Goal: Task Accomplishment & Management: Use online tool/utility

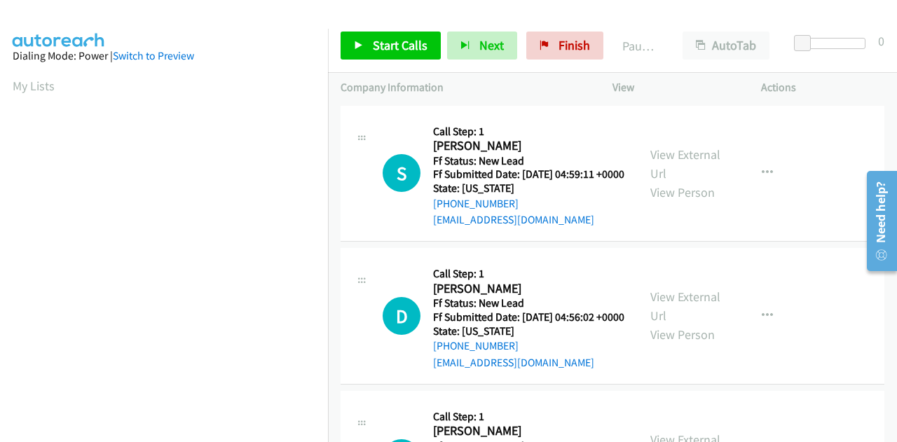
click at [896, 67] on html "Start Calls Pause Next Finish Paused AutoTab AutoTab 0 Company Information Info…" at bounding box center [448, 33] width 897 height 67
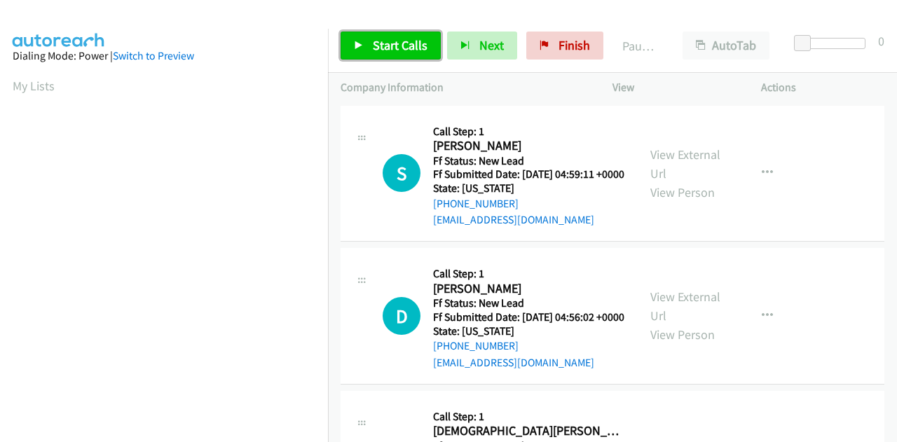
click at [392, 50] on span "Start Calls" at bounding box center [400, 45] width 55 height 16
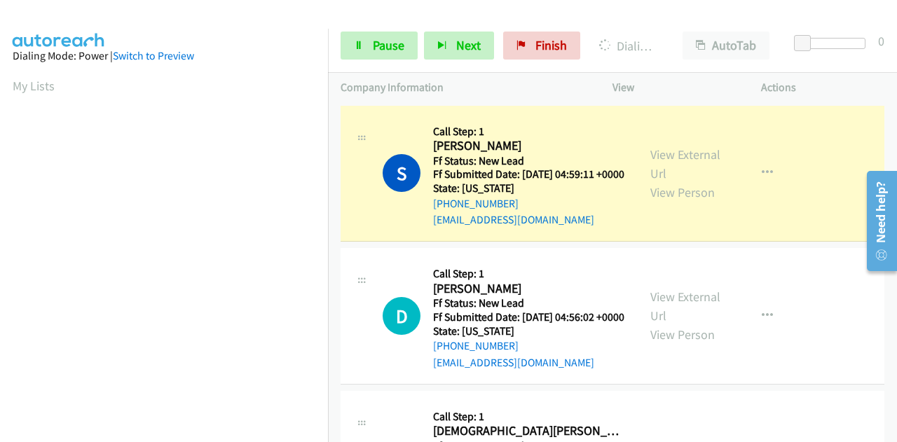
scroll to position [343, 0]
click at [665, 163] on link "View External Url" at bounding box center [685, 163] width 70 height 35
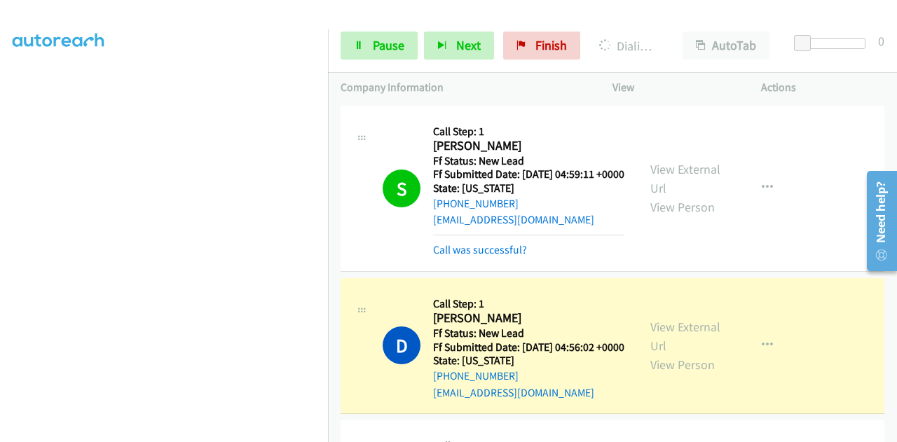
scroll to position [0, 0]
click at [650, 343] on link "View External Url" at bounding box center [685, 336] width 70 height 35
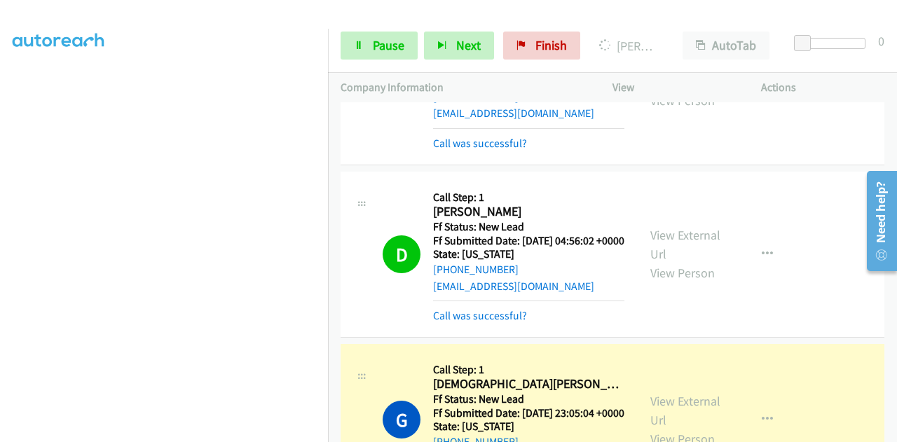
scroll to position [210, 0]
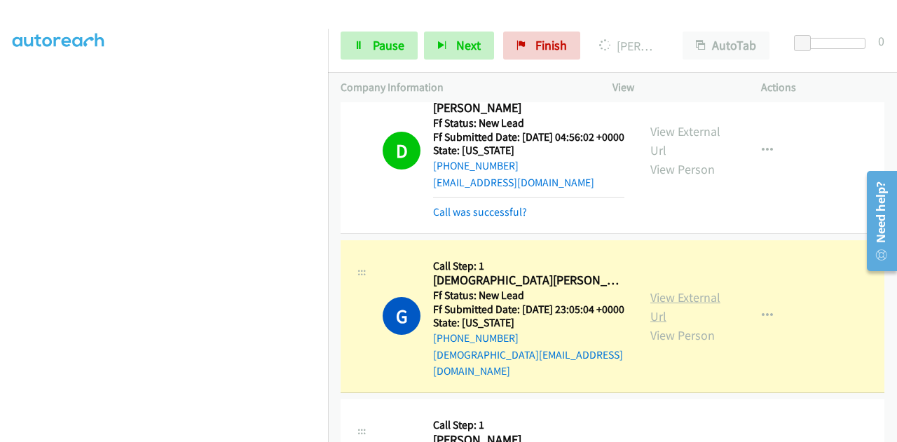
click at [687, 323] on link "View External Url" at bounding box center [685, 306] width 70 height 35
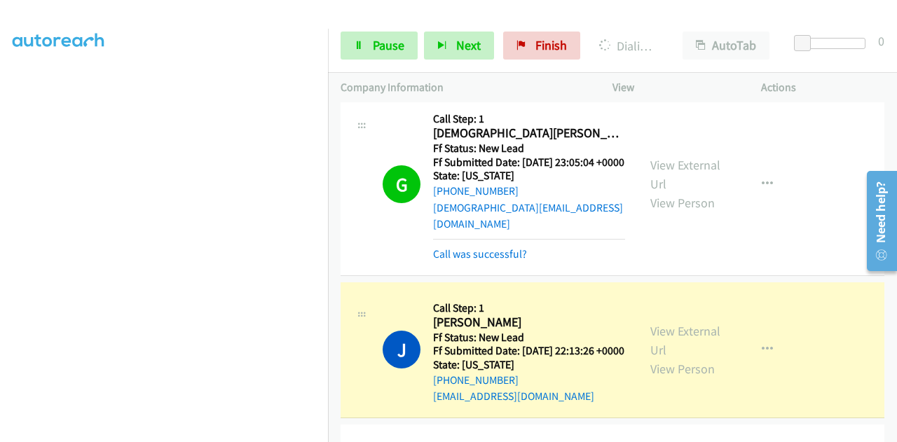
scroll to position [491, 0]
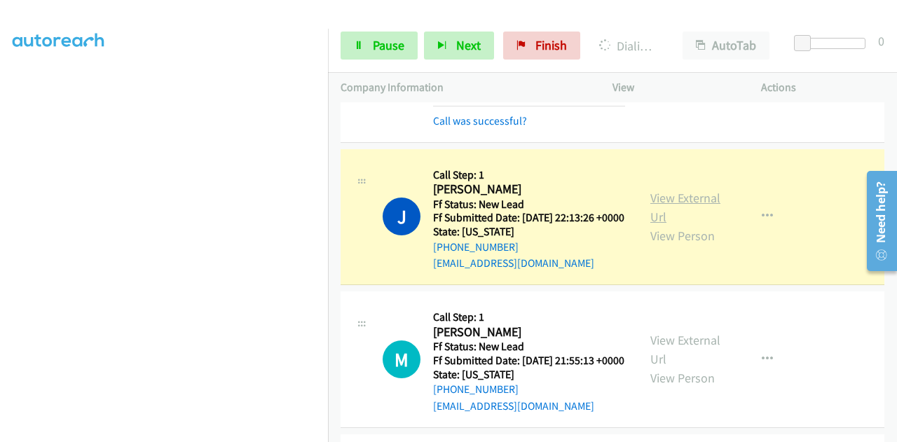
click at [670, 225] on link "View External Url" at bounding box center [685, 207] width 70 height 35
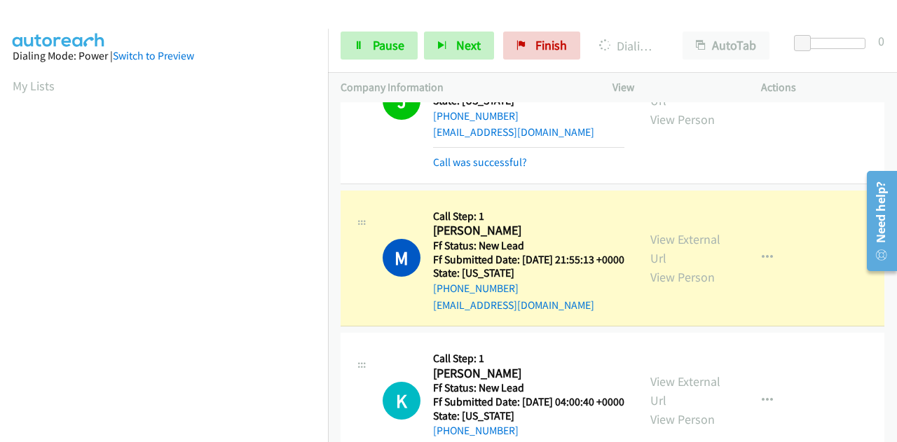
scroll to position [631, 0]
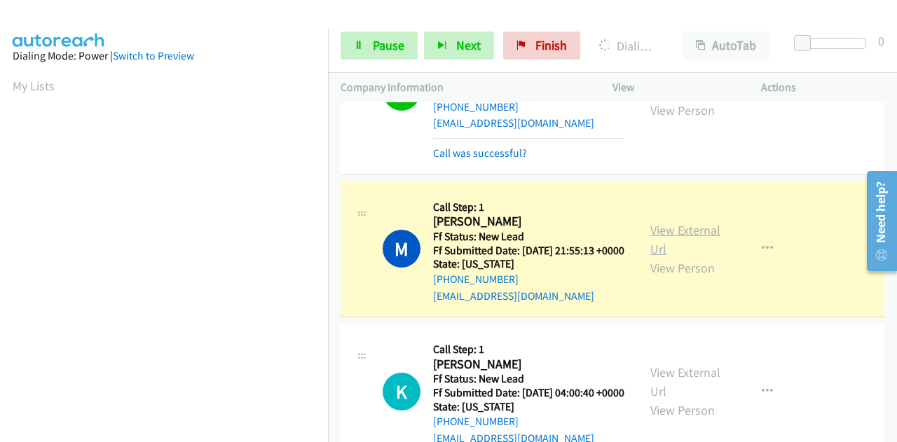
click at [694, 257] on link "View External Url" at bounding box center [685, 239] width 70 height 35
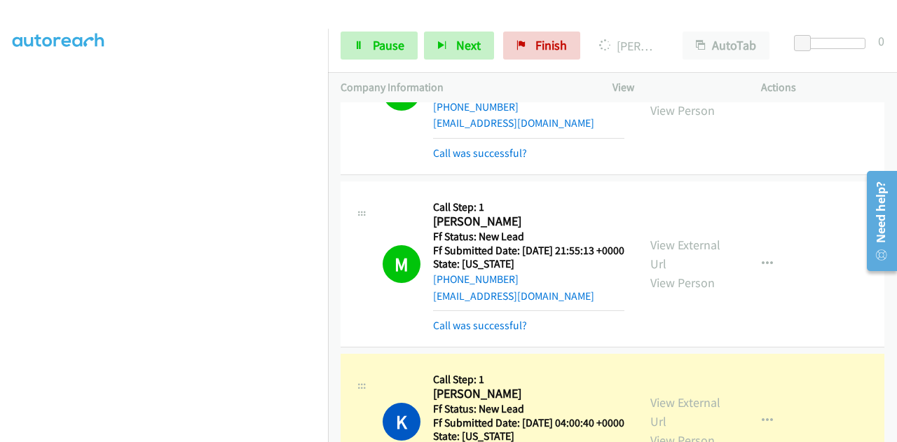
scroll to position [771, 0]
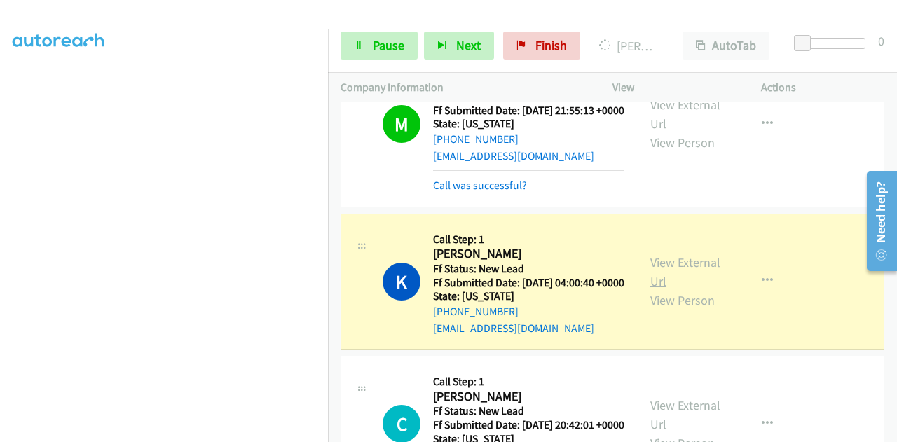
click at [673, 289] on link "View External Url" at bounding box center [685, 271] width 70 height 35
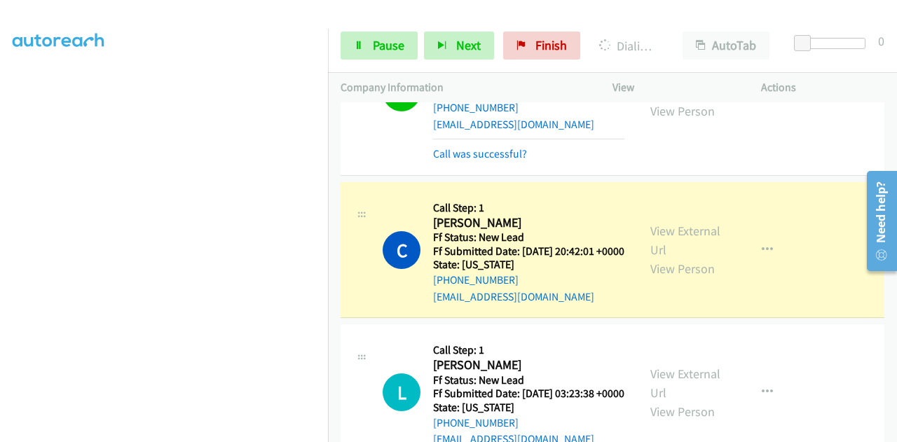
scroll to position [981, 0]
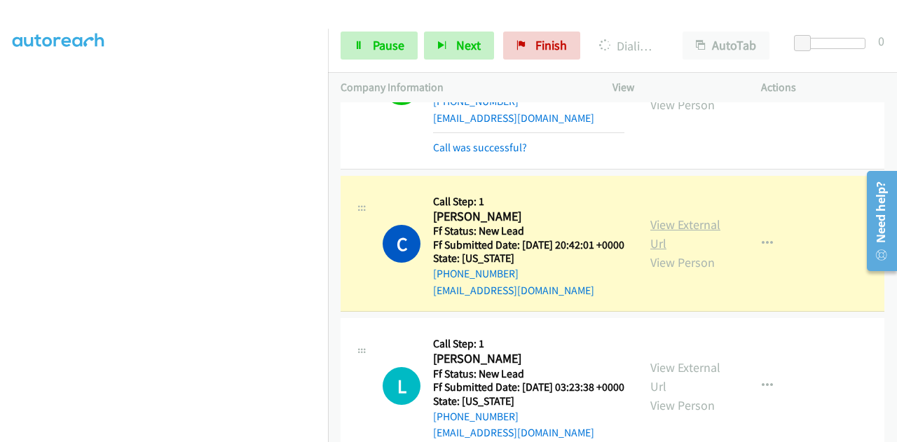
click at [705, 252] on link "View External Url" at bounding box center [685, 234] width 70 height 35
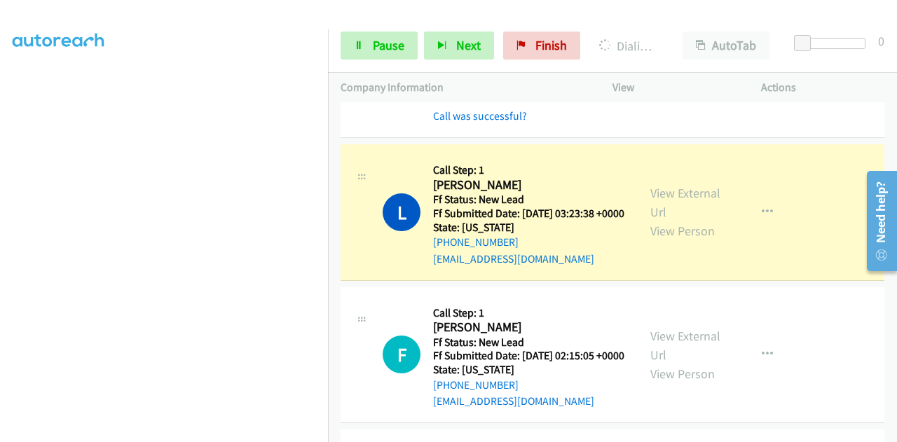
scroll to position [1191, 0]
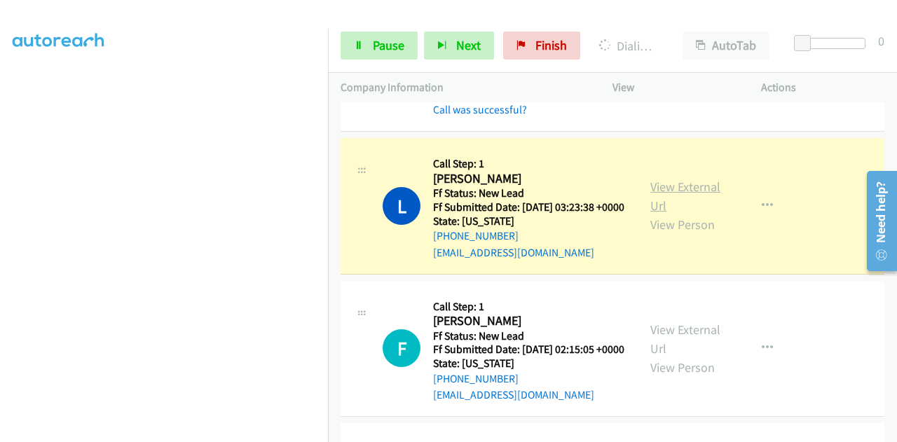
click at [683, 214] on link "View External Url" at bounding box center [685, 196] width 70 height 35
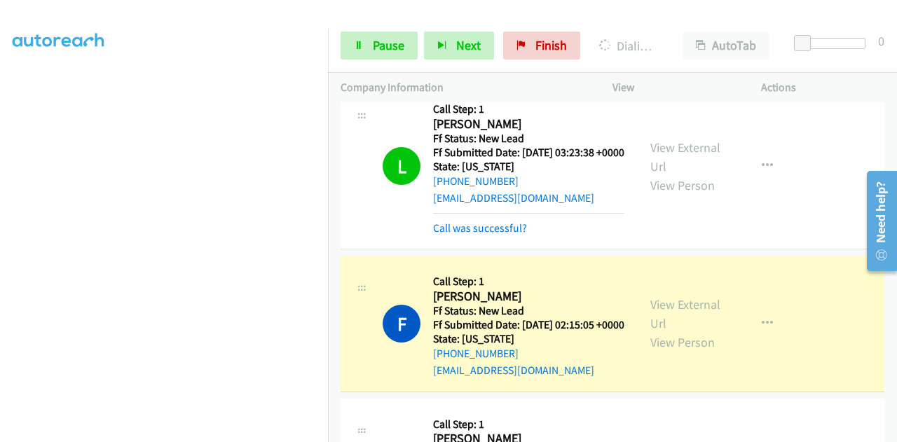
scroll to position [1331, 0]
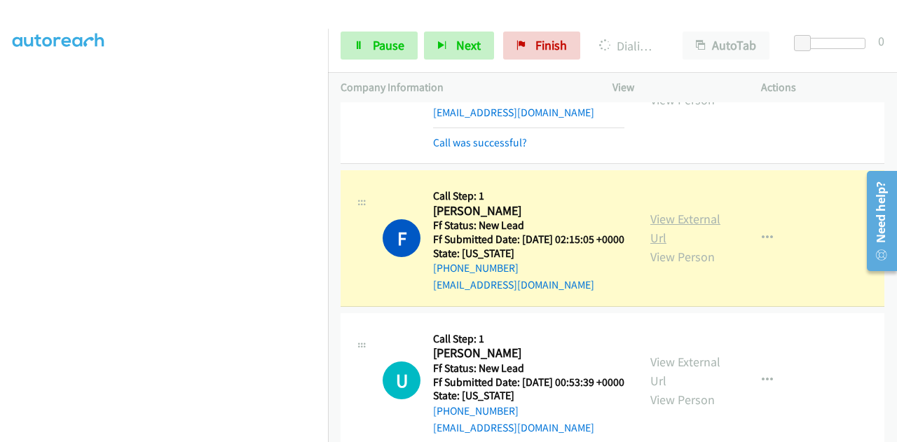
click at [677, 266] on div "View External Url View Person" at bounding box center [686, 238] width 73 height 57
click at [688, 246] on link "View External Url" at bounding box center [685, 228] width 70 height 35
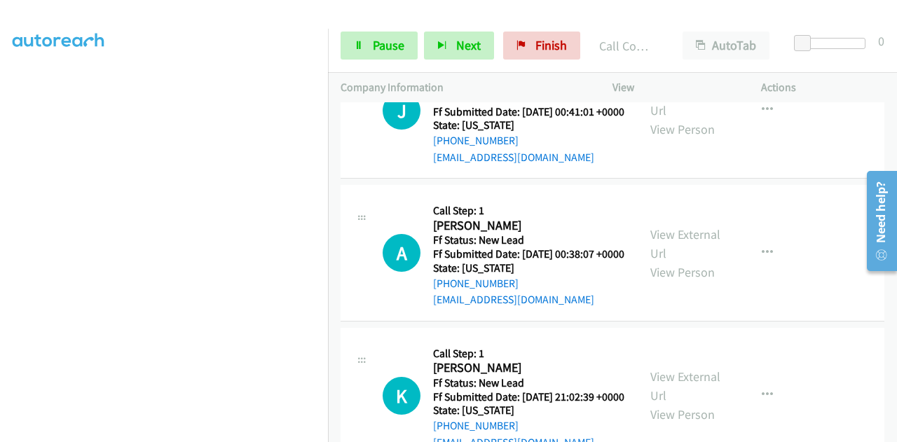
scroll to position [1682, 0]
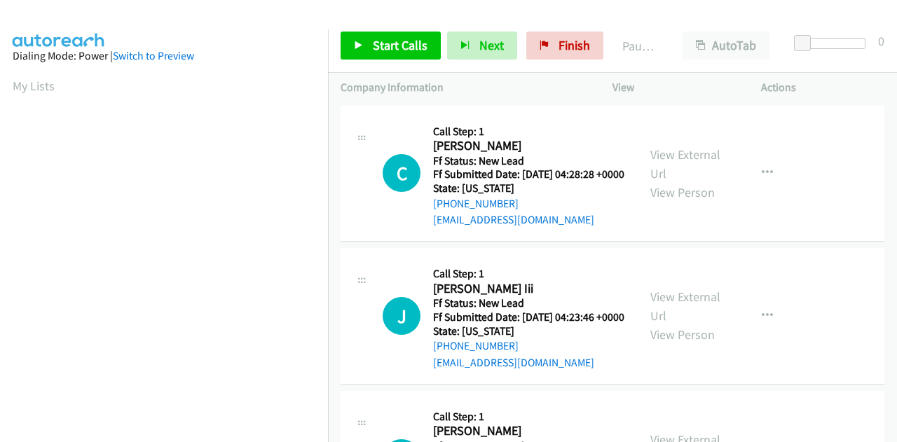
click at [439, 46] on div "Start Calls Pause Next Finish" at bounding box center [475, 46] width 269 height 28
click at [411, 65] on div "Start Calls Pause Next Finish Paused AutoTab AutoTab 0" at bounding box center [612, 46] width 569 height 54
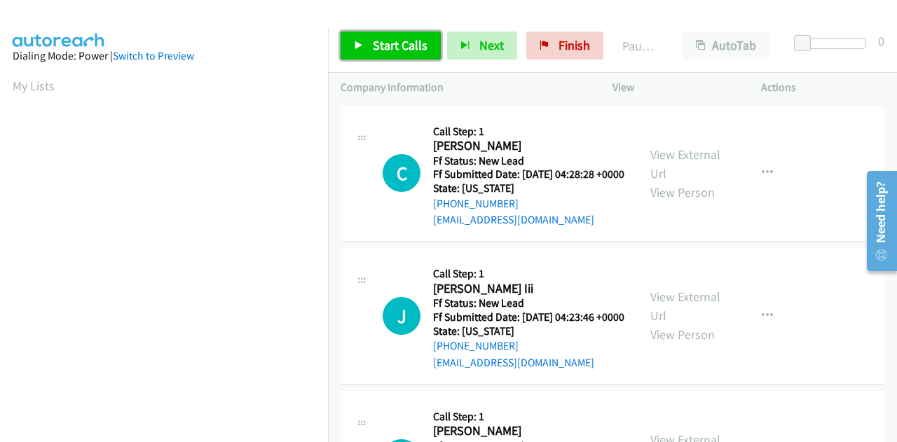
click at [388, 49] on span "Start Calls" at bounding box center [400, 45] width 55 height 16
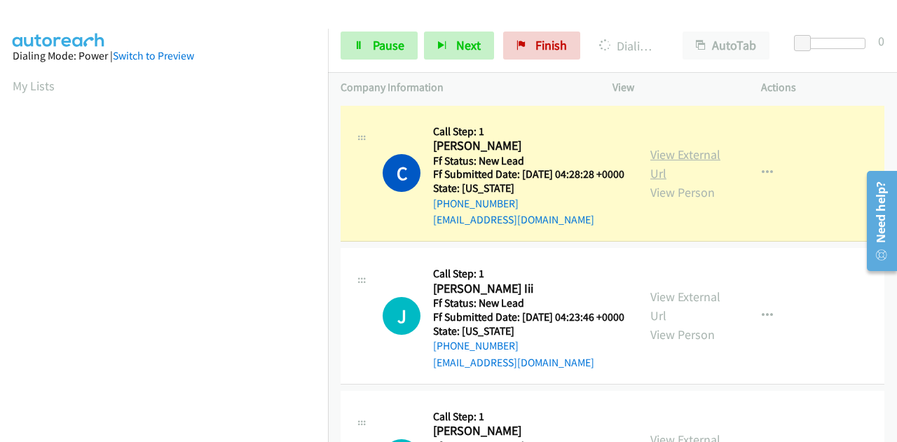
click at [671, 159] on link "View External Url" at bounding box center [685, 163] width 70 height 35
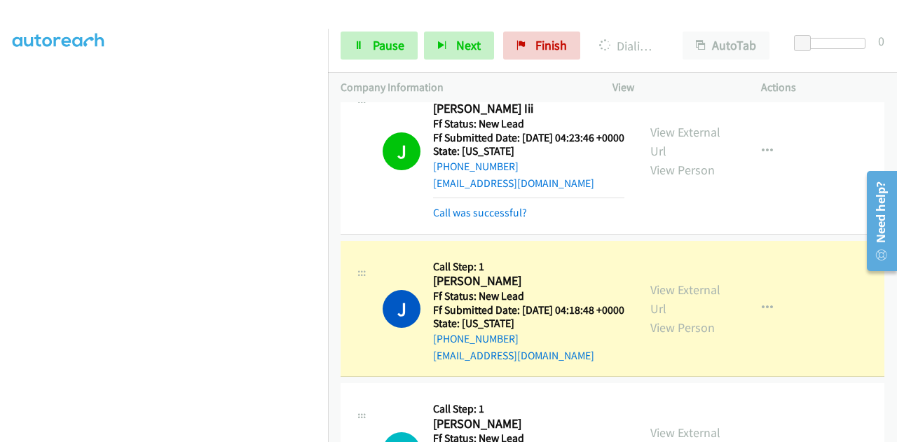
scroll to position [210, 0]
click at [701, 151] on link "View External Url" at bounding box center [685, 140] width 70 height 35
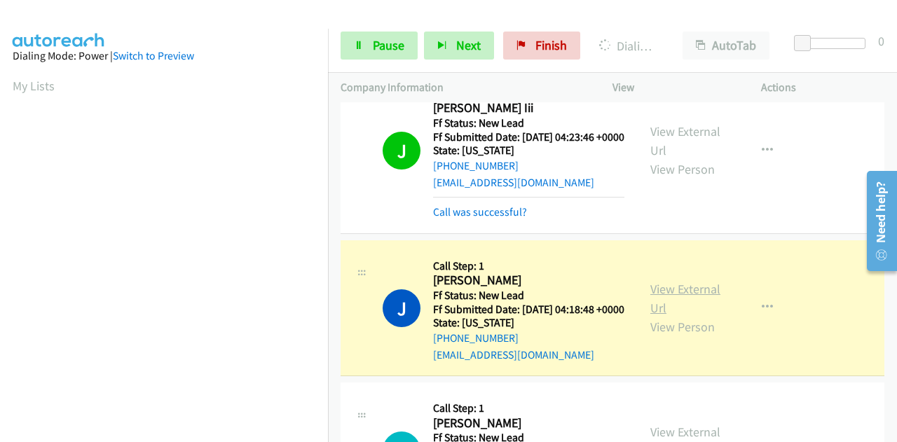
click at [660, 316] on link "View External Url" at bounding box center [685, 298] width 70 height 35
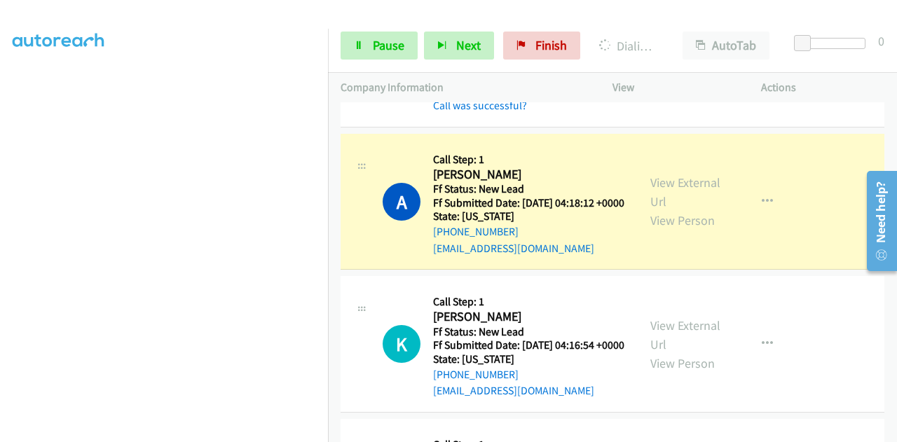
scroll to position [491, 0]
click at [673, 208] on link "View External Url" at bounding box center [685, 190] width 70 height 35
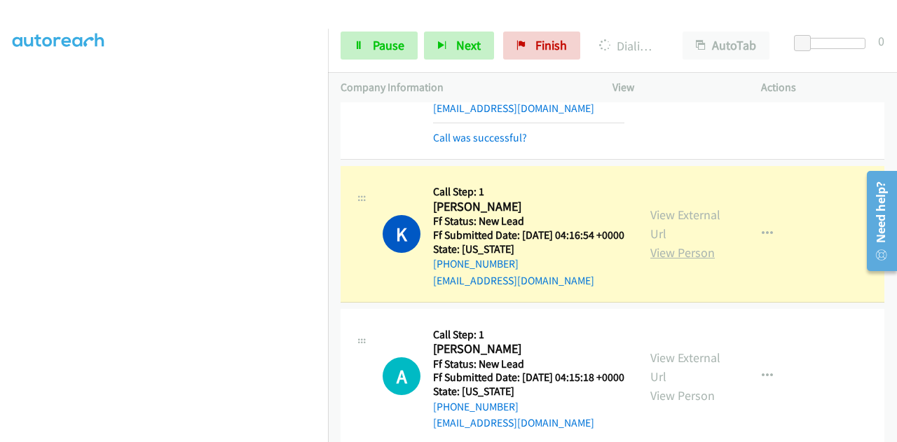
scroll to position [631, 0]
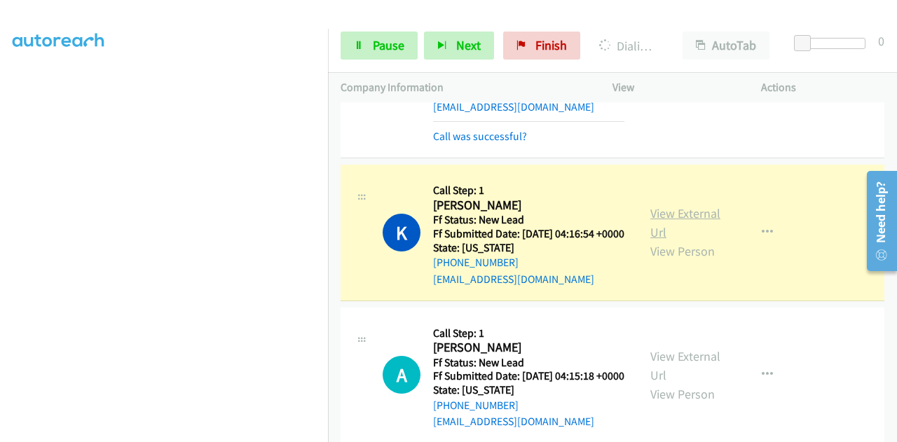
click at [692, 240] on link "View External Url" at bounding box center [685, 222] width 70 height 35
click at [363, 49] on icon at bounding box center [359, 46] width 10 height 10
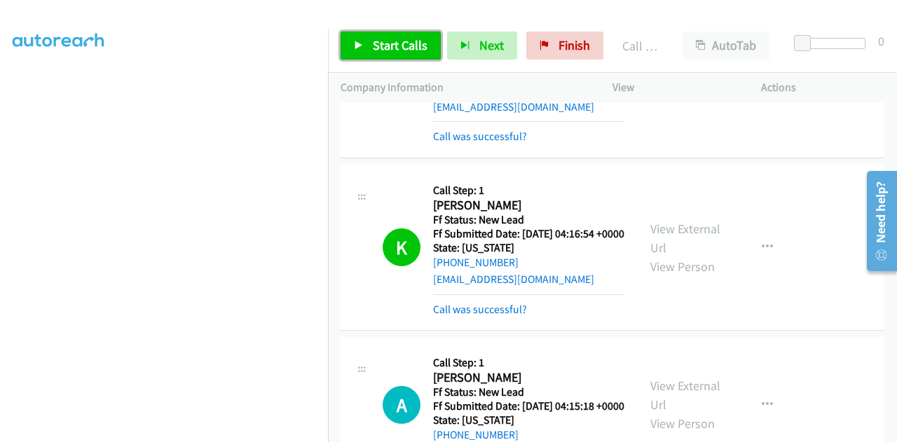
click at [366, 37] on link "Start Calls" at bounding box center [391, 46] width 100 height 28
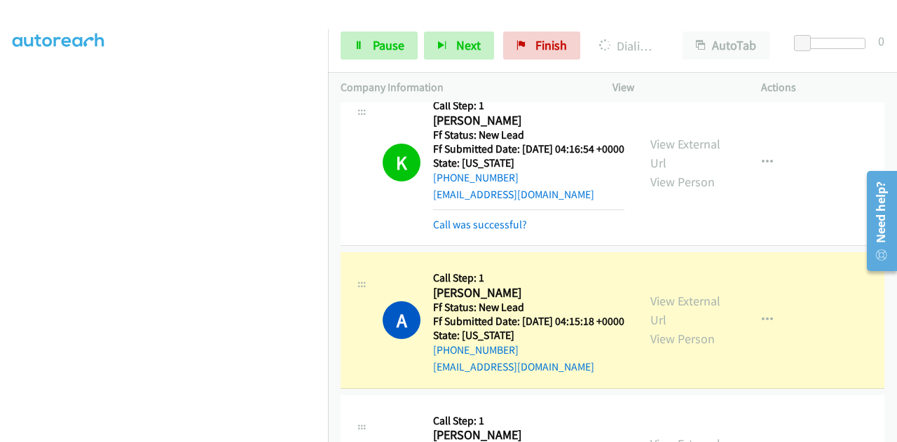
scroll to position [841, 0]
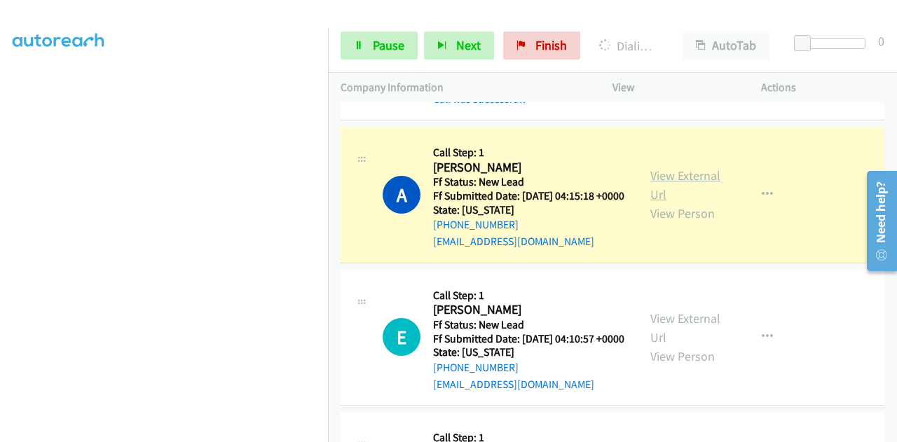
click at [666, 203] on link "View External Url" at bounding box center [685, 184] width 70 height 35
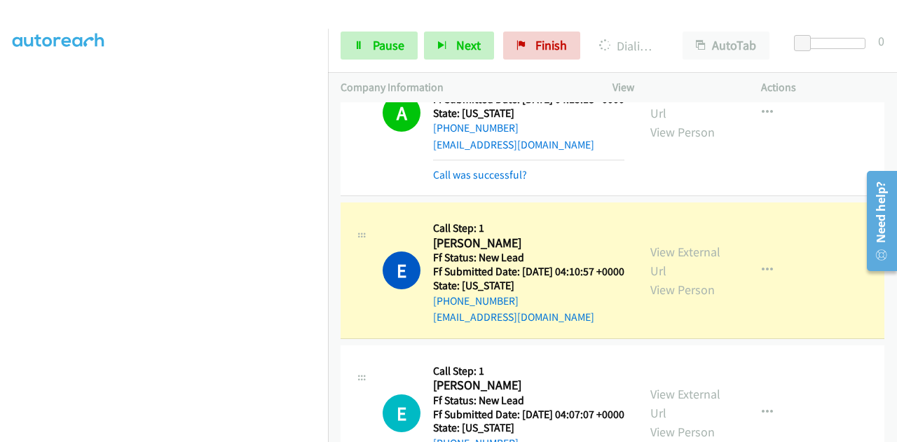
scroll to position [1051, 0]
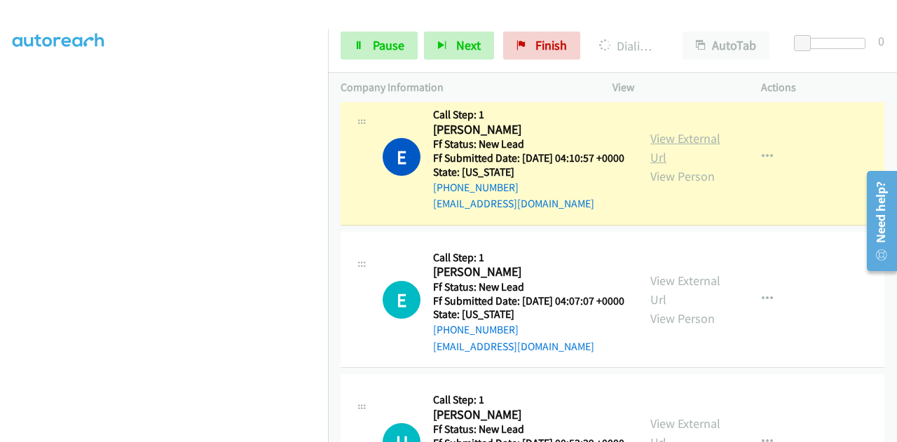
click at [675, 186] on div "View External Url View Person" at bounding box center [686, 157] width 73 height 57
click at [667, 165] on link "View External Url" at bounding box center [685, 147] width 70 height 35
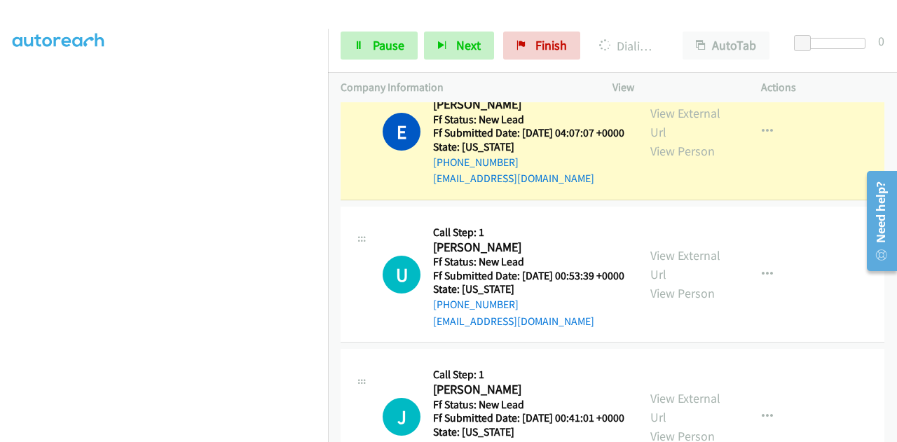
scroll to position [1261, 0]
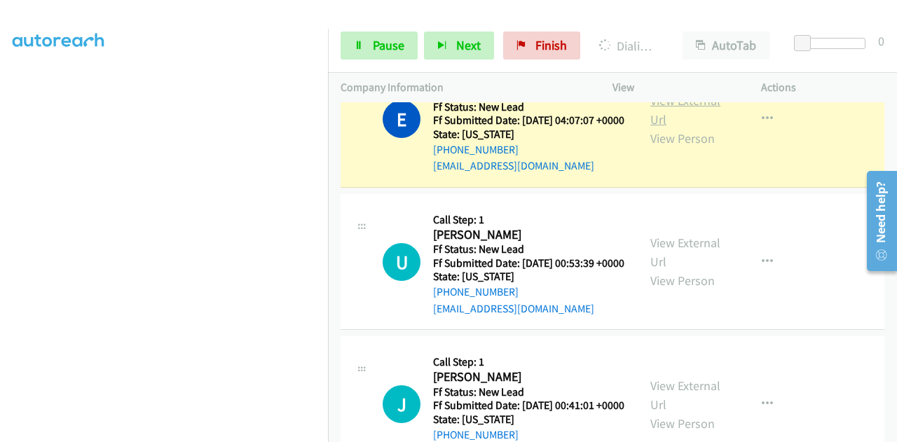
click at [694, 128] on link "View External Url" at bounding box center [685, 109] width 70 height 35
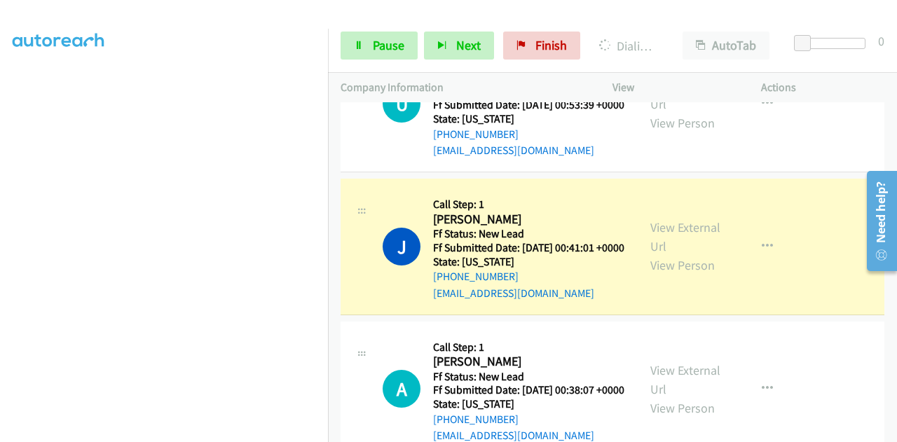
scroll to position [1472, 0]
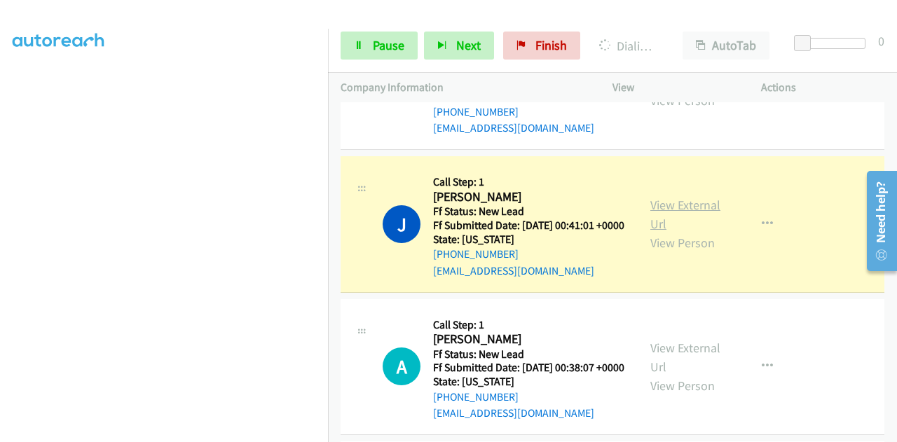
click at [699, 232] on link "View External Url" at bounding box center [685, 214] width 70 height 35
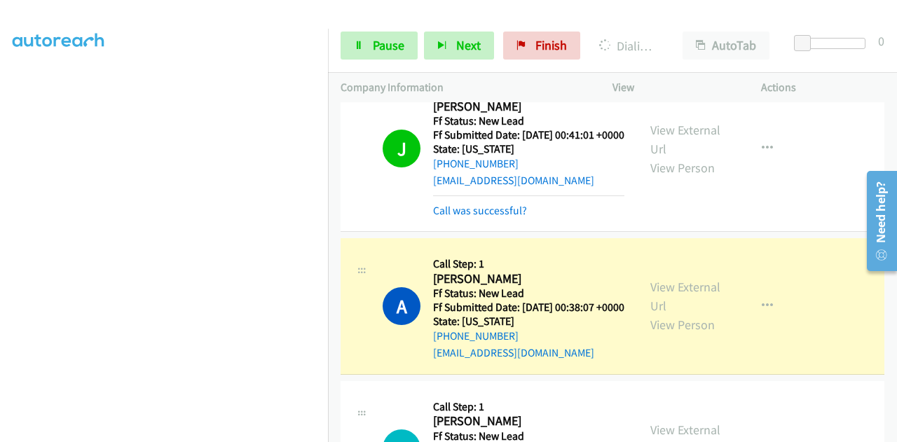
scroll to position [1612, 0]
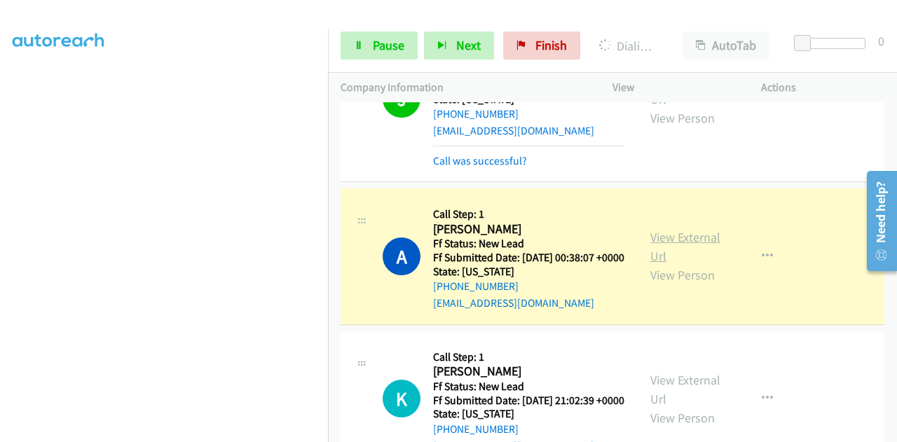
click at [698, 264] on link "View External Url" at bounding box center [685, 246] width 70 height 35
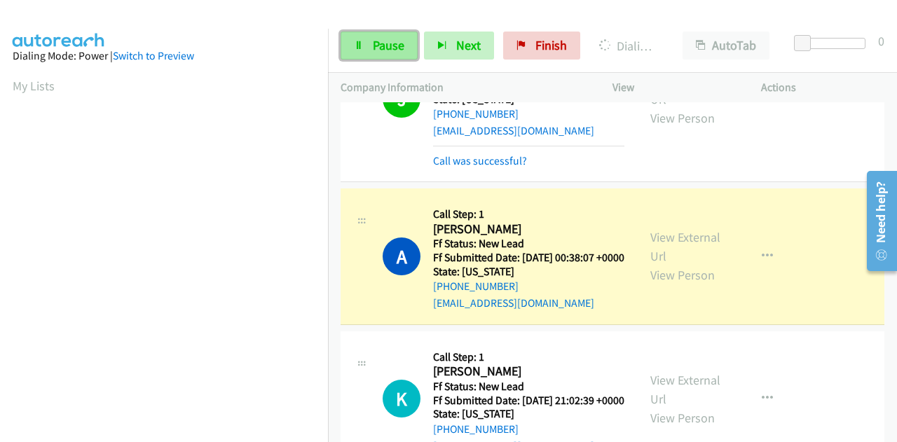
click at [376, 38] on span "Pause" at bounding box center [389, 45] width 32 height 16
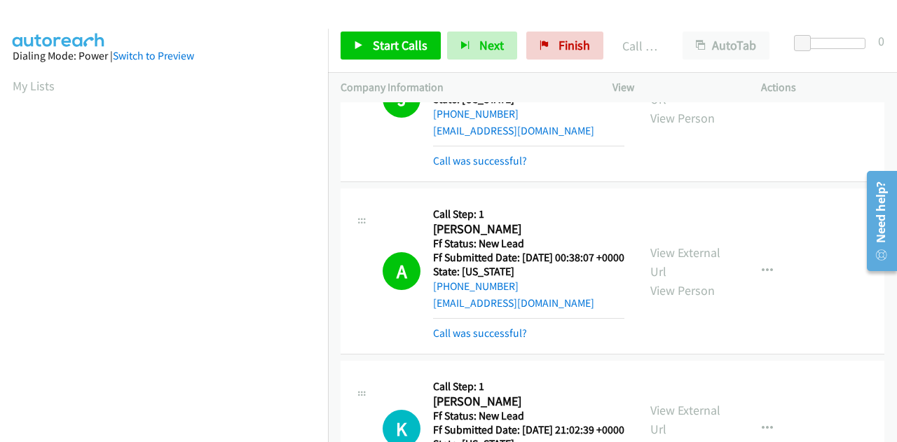
scroll to position [343, 0]
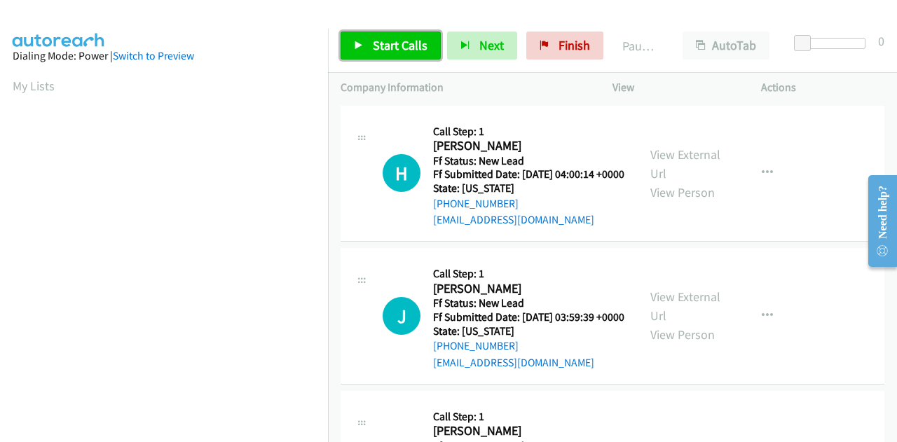
click at [379, 40] on span "Start Calls" at bounding box center [400, 45] width 55 height 16
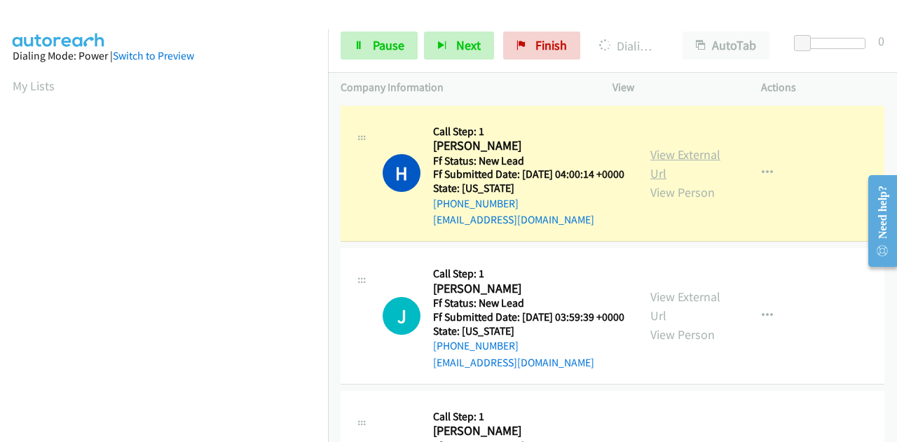
click at [680, 160] on link "View External Url" at bounding box center [685, 163] width 70 height 35
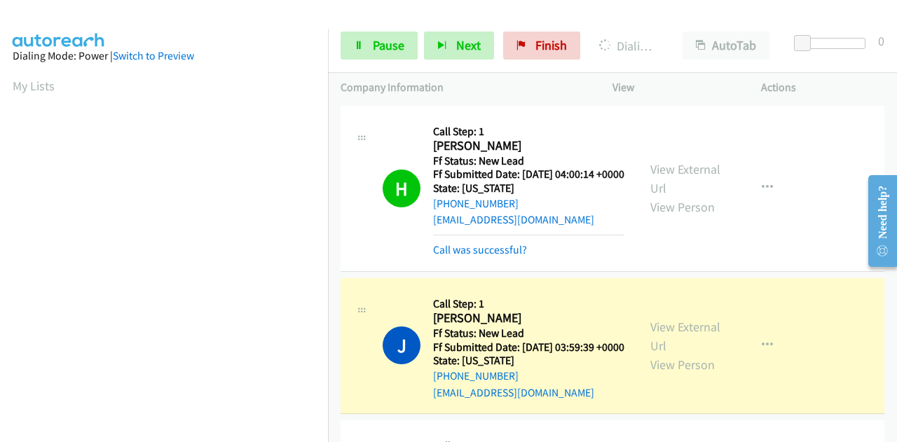
scroll to position [343, 0]
click at [663, 343] on link "View External Url" at bounding box center [685, 336] width 70 height 35
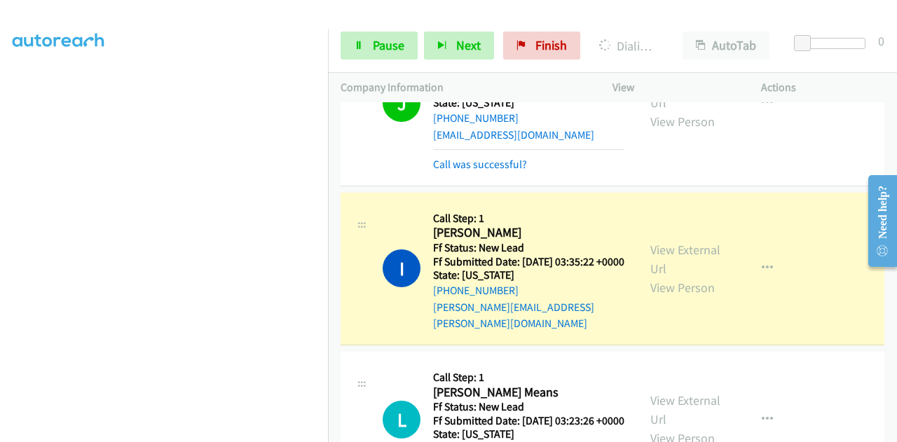
scroll to position [280, 0]
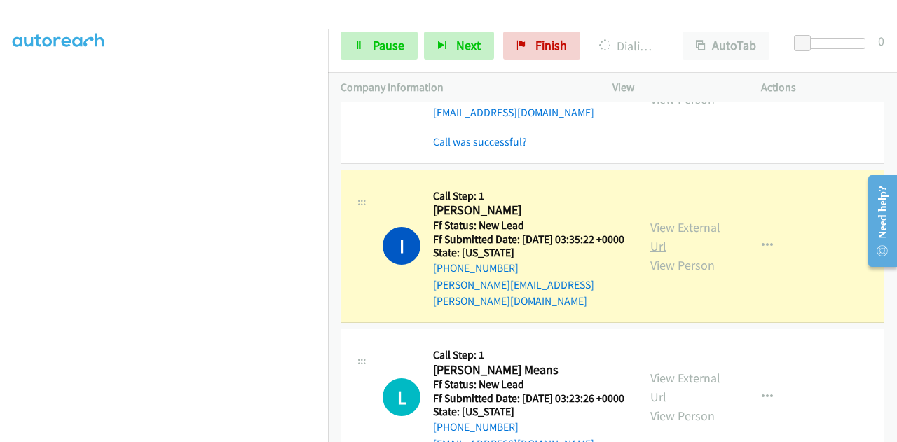
click at [685, 254] on link "View External Url" at bounding box center [685, 236] width 70 height 35
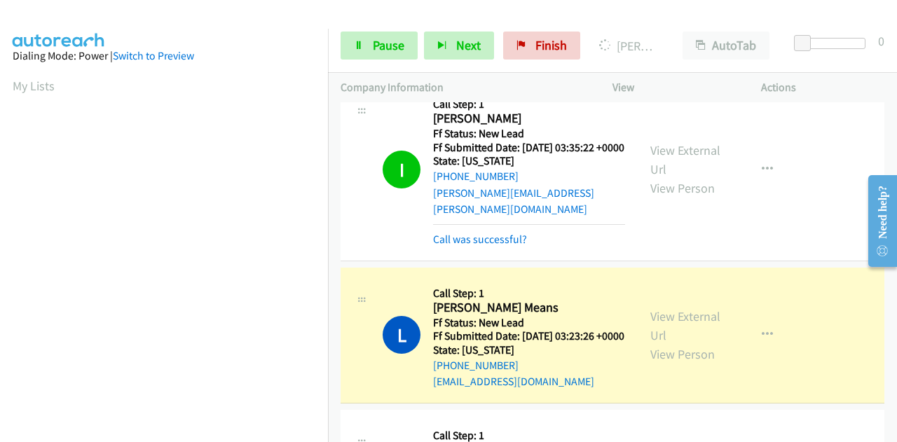
scroll to position [350, 0]
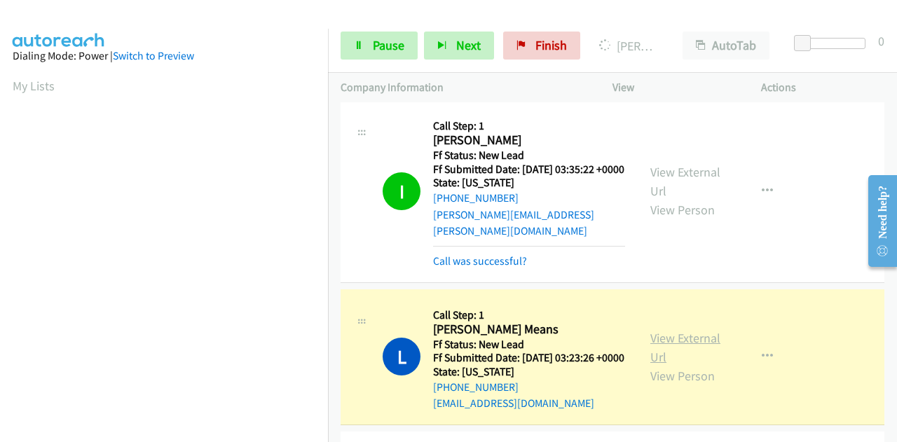
click at [678, 365] on link "View External Url" at bounding box center [685, 347] width 70 height 35
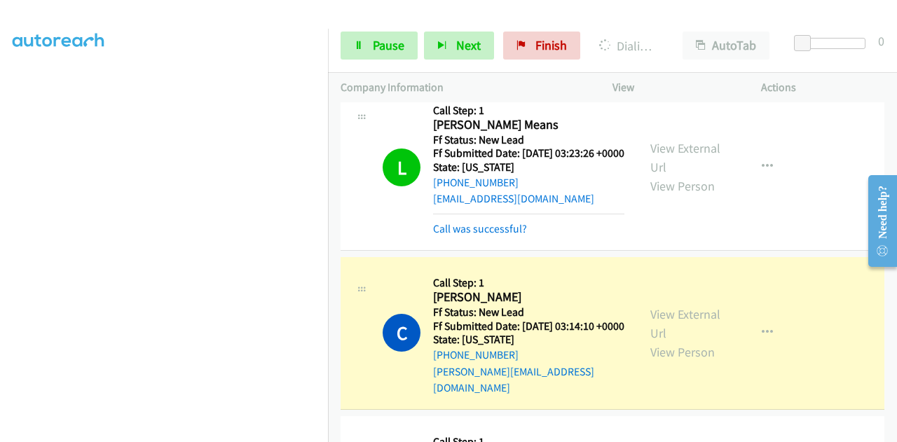
scroll to position [561, 0]
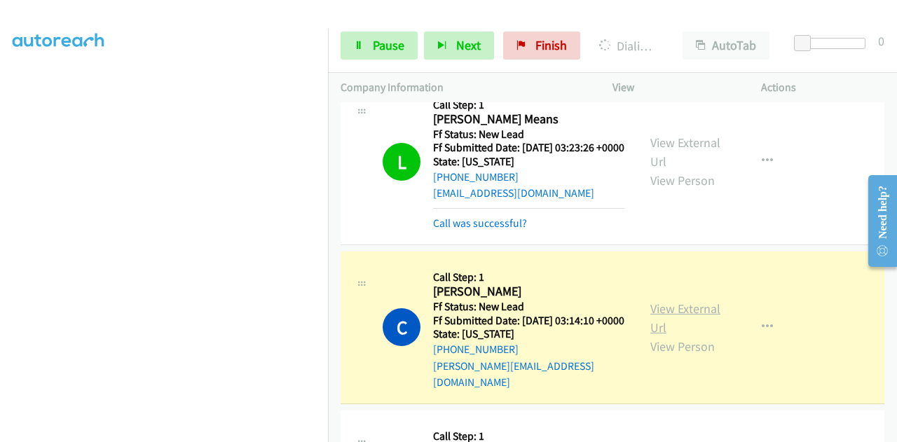
click at [670, 336] on link "View External Url" at bounding box center [685, 318] width 70 height 35
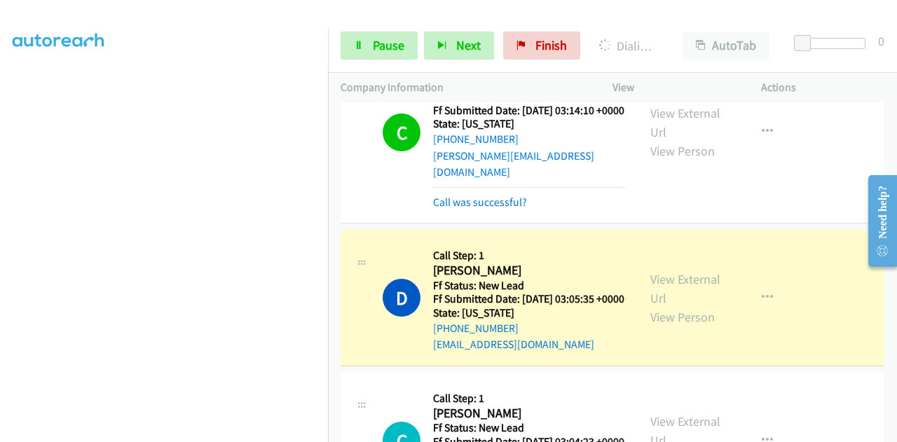
scroll to position [701, 0]
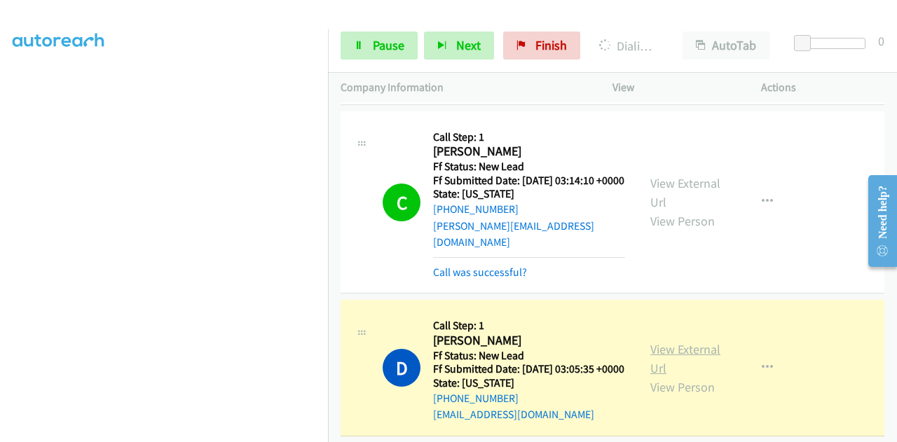
click at [675, 376] on link "View External Url" at bounding box center [685, 358] width 70 height 35
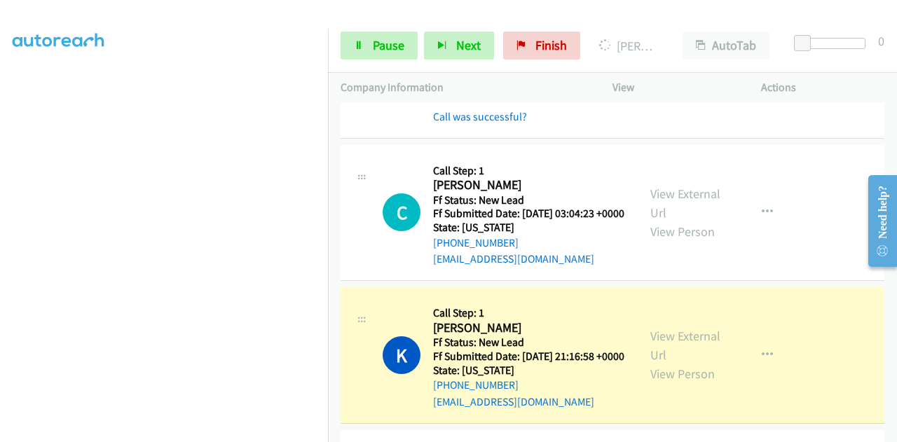
scroll to position [1051, 0]
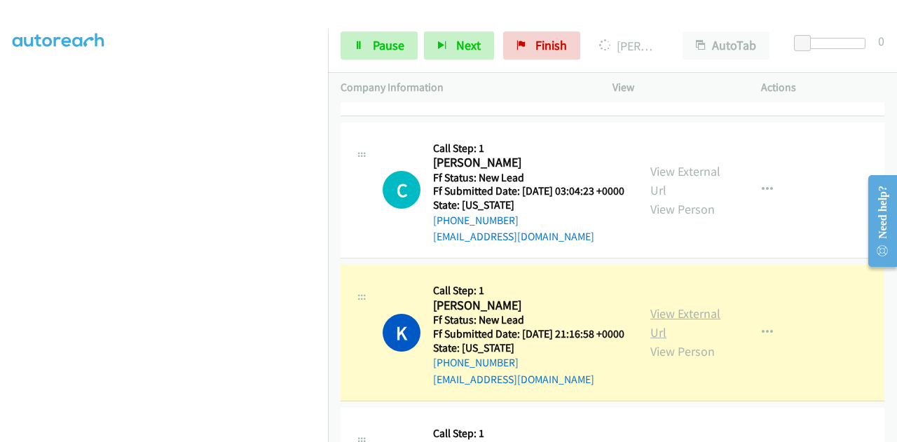
click at [657, 341] on link "View External Url" at bounding box center [685, 323] width 70 height 35
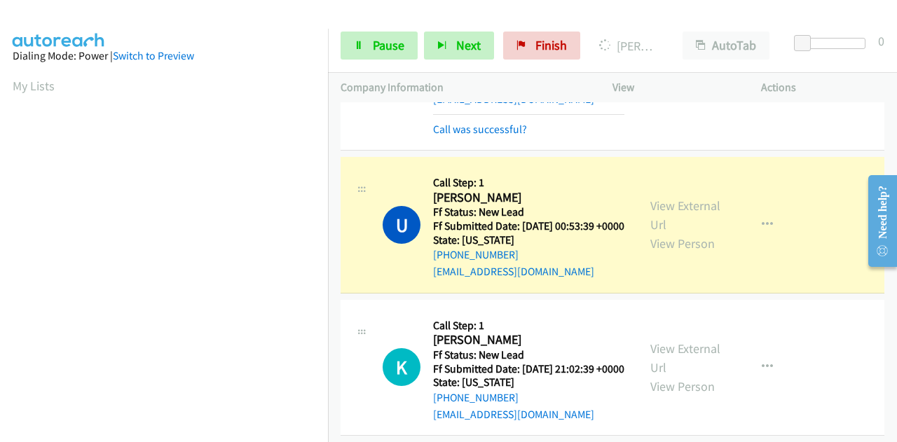
scroll to position [343, 0]
click at [652, 233] on link "View External Url" at bounding box center [685, 215] width 70 height 35
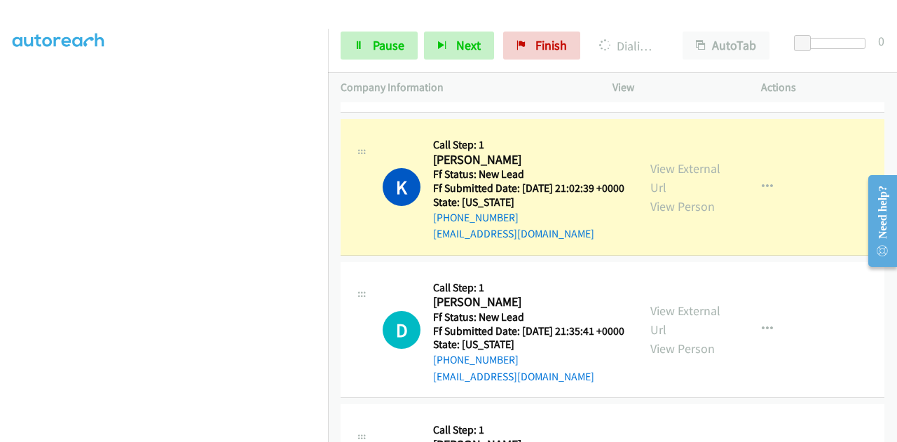
scroll to position [1401, 0]
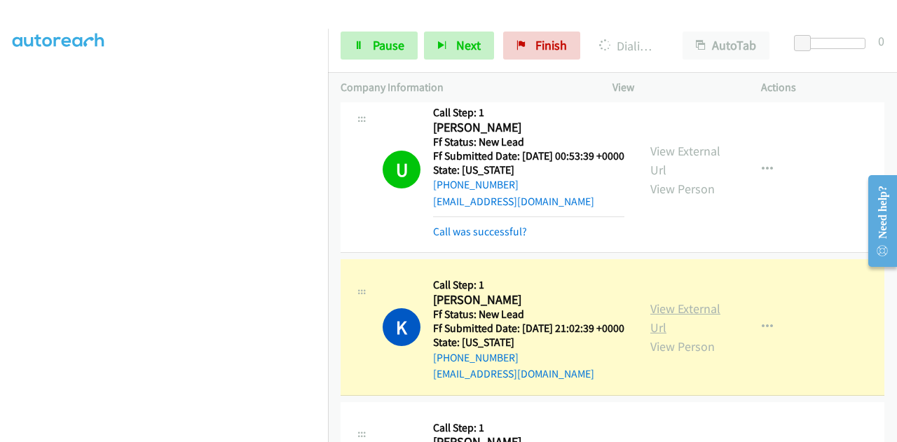
click at [678, 336] on link "View External Url" at bounding box center [685, 318] width 70 height 35
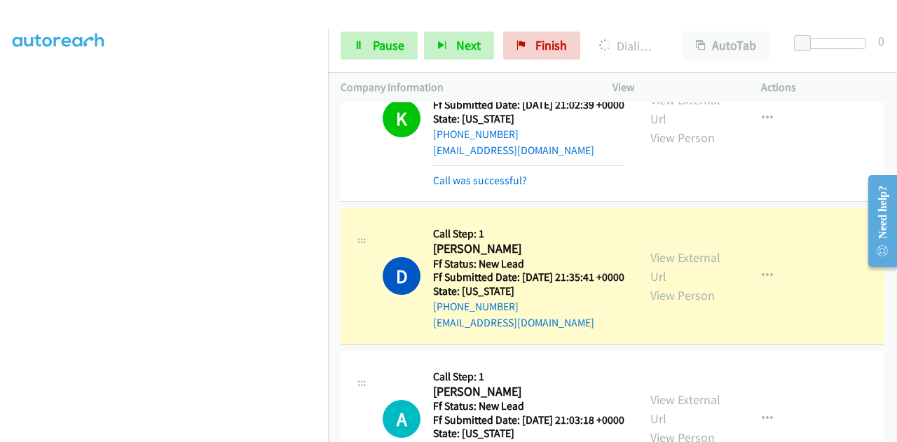
scroll to position [1612, 0]
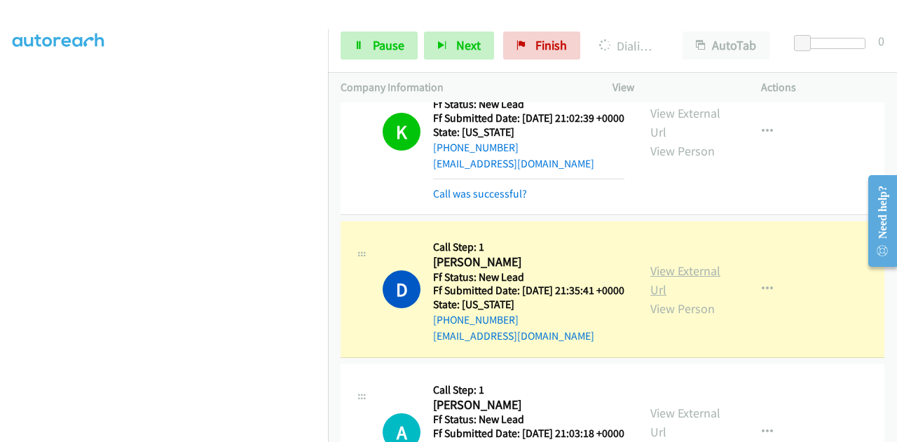
click at [692, 298] on link "View External Url" at bounding box center [685, 280] width 70 height 35
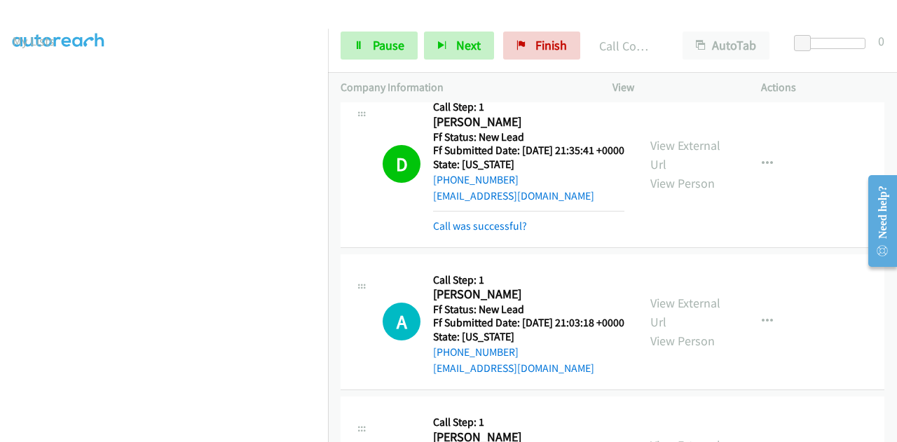
scroll to position [0, 0]
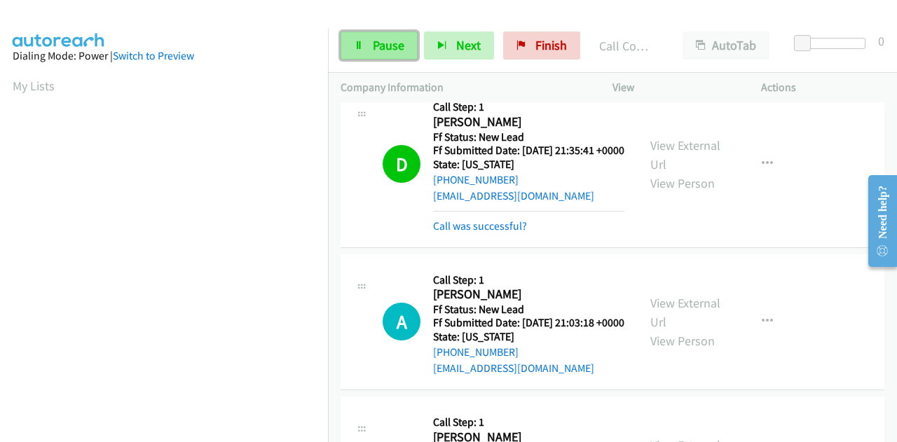
click at [374, 46] on span "Pause" at bounding box center [389, 45] width 32 height 16
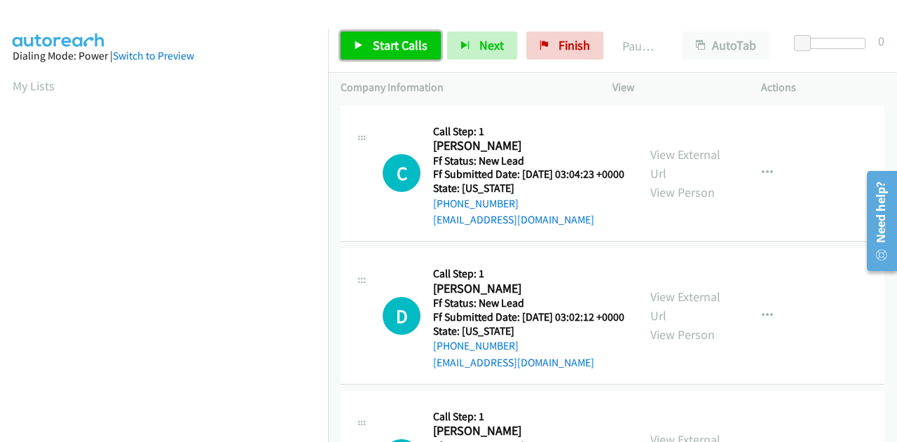
click at [390, 48] on span "Start Calls" at bounding box center [400, 45] width 55 height 16
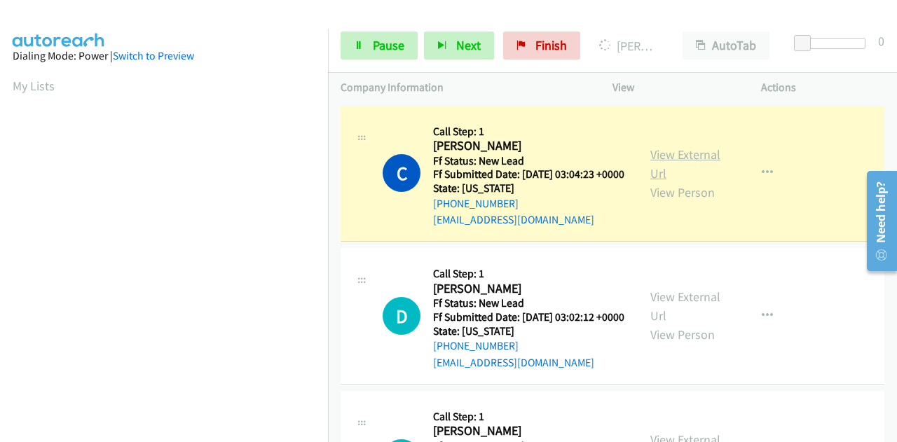
click at [690, 166] on link "View External Url" at bounding box center [685, 163] width 70 height 35
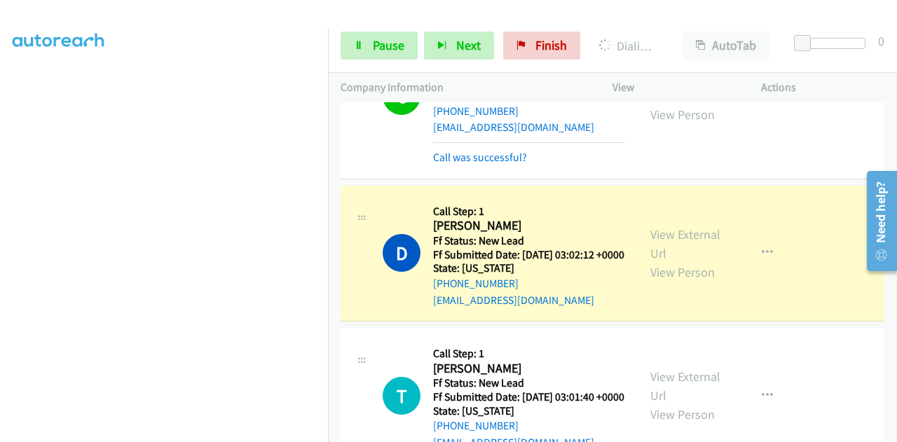
scroll to position [140, 0]
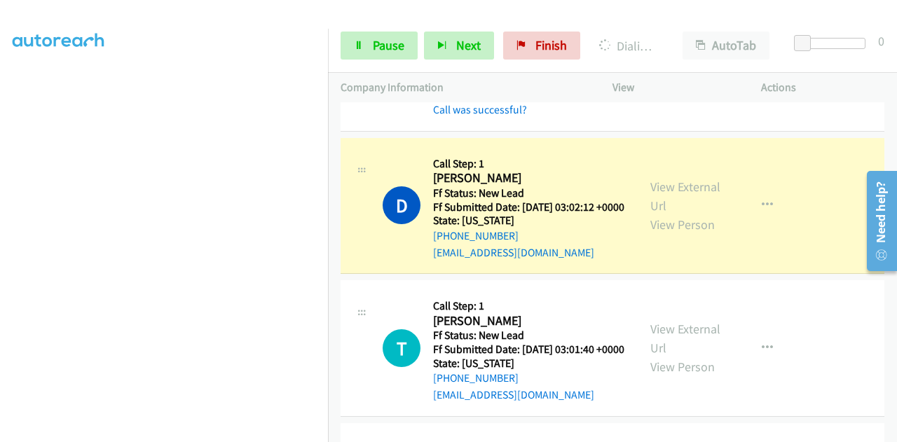
click at [690, 219] on div "View External Url View Person" at bounding box center [686, 205] width 73 height 57
click at [687, 208] on link "View External Url" at bounding box center [685, 196] width 70 height 35
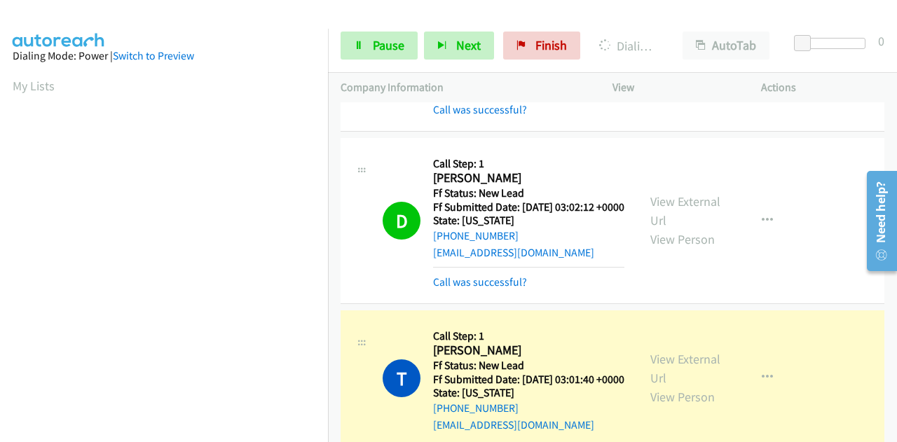
scroll to position [343, 0]
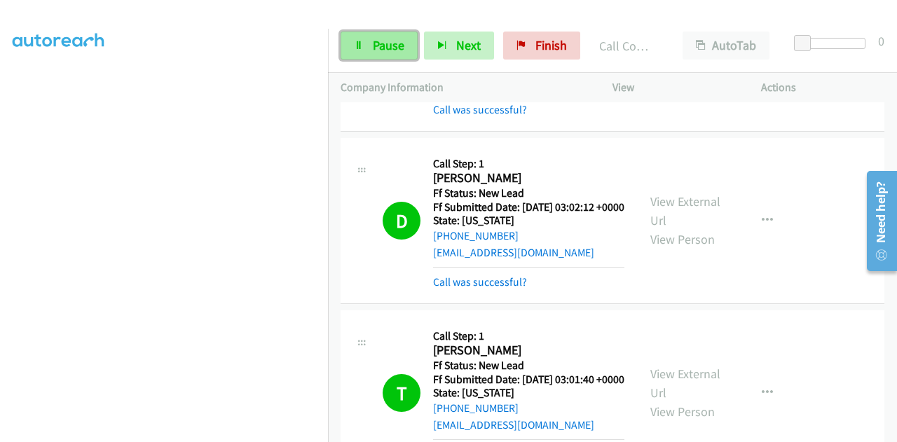
click at [369, 48] on link "Pause" at bounding box center [379, 46] width 77 height 28
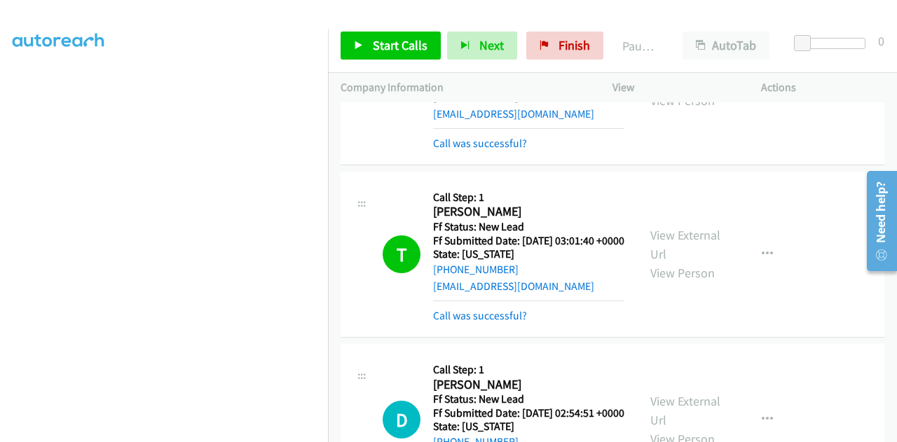
scroll to position [420, 0]
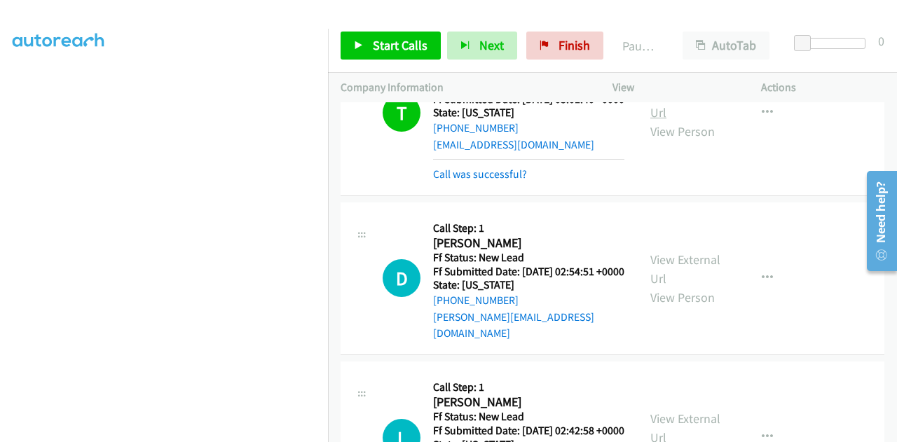
click at [668, 121] on link "View External Url" at bounding box center [685, 102] width 70 height 35
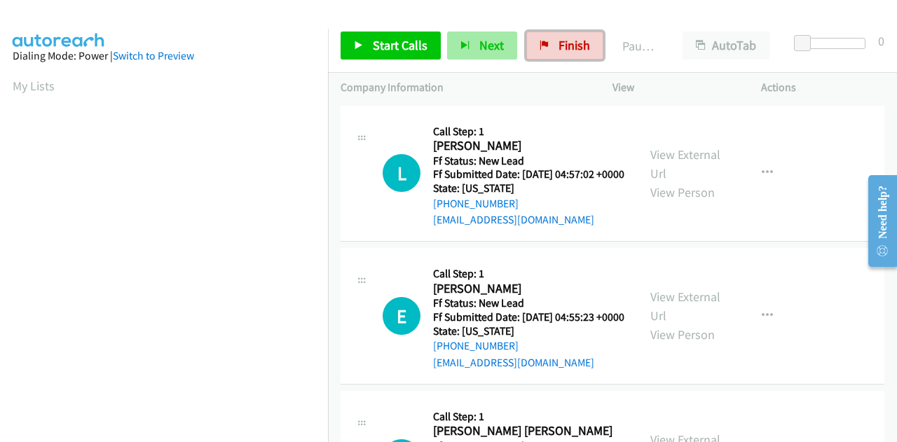
drag, startPoint x: 546, startPoint y: 46, endPoint x: 488, endPoint y: 55, distance: 58.2
click at [547, 46] on link "Finish" at bounding box center [564, 46] width 77 height 28
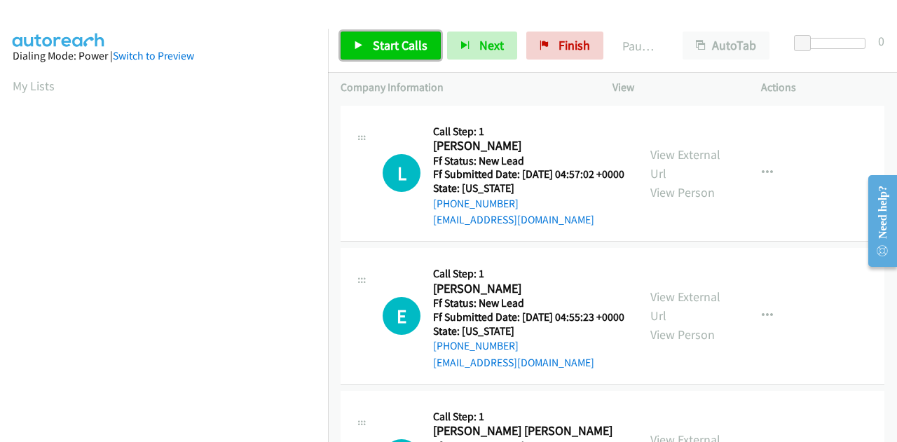
click at [391, 46] on span "Start Calls" at bounding box center [400, 45] width 55 height 16
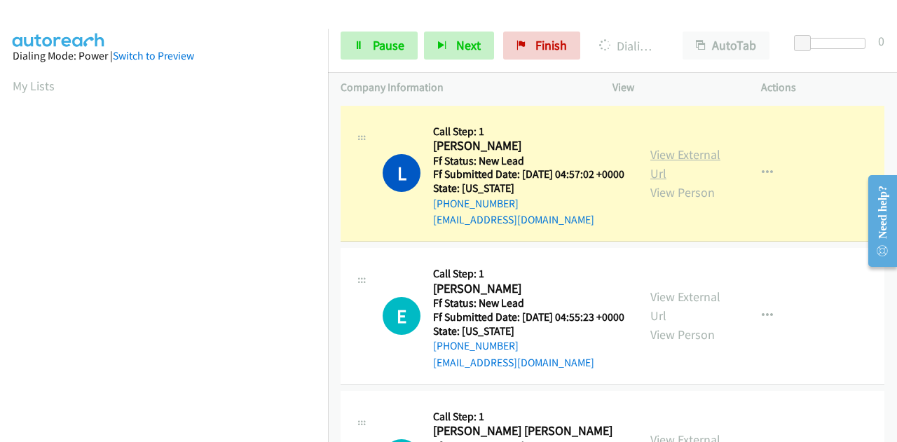
click at [685, 163] on link "View External Url" at bounding box center [685, 163] width 70 height 35
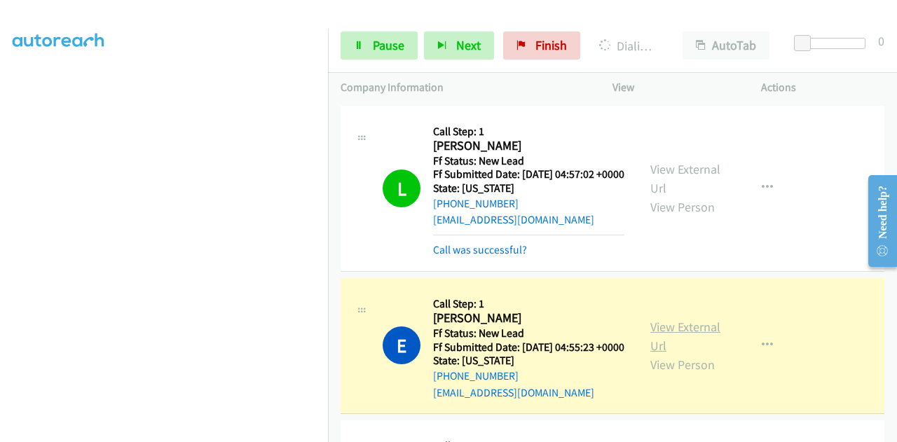
click at [650, 350] on link "View External Url" at bounding box center [685, 336] width 70 height 35
click at [397, 44] on span "Pause" at bounding box center [389, 45] width 32 height 16
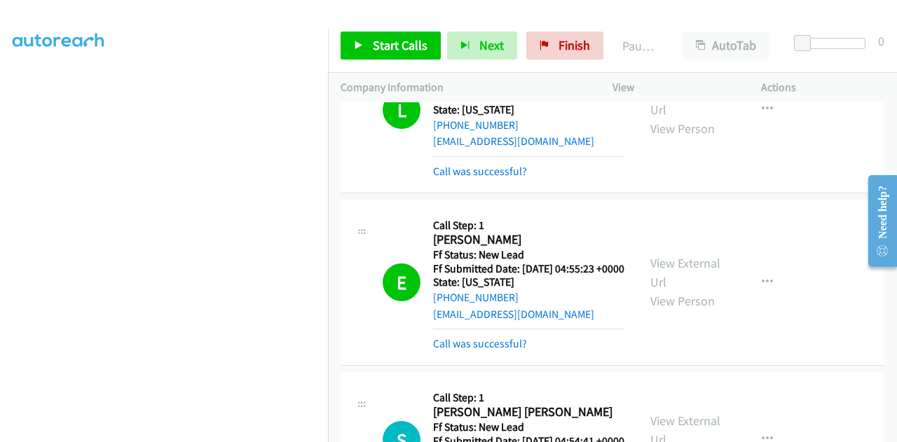
scroll to position [210, 0]
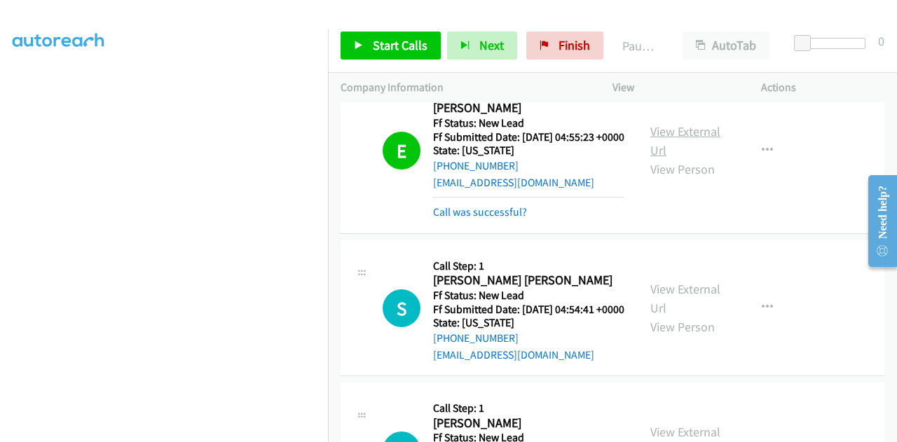
click at [657, 148] on link "View External Url" at bounding box center [685, 140] width 70 height 35
click at [402, 41] on span "Start Calls" at bounding box center [400, 45] width 55 height 16
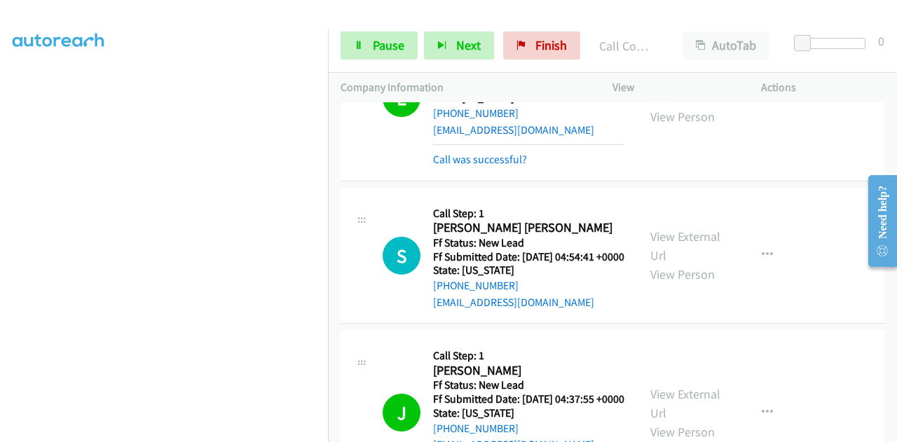
scroll to position [350, 0]
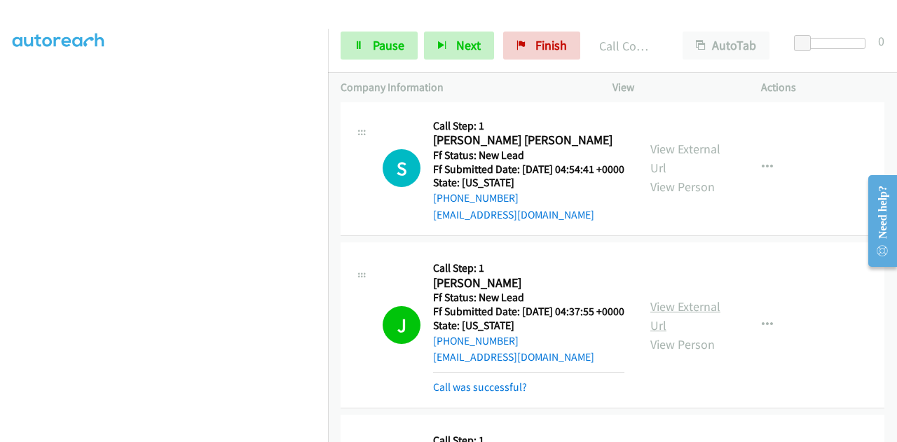
click at [689, 334] on link "View External Url" at bounding box center [685, 316] width 70 height 35
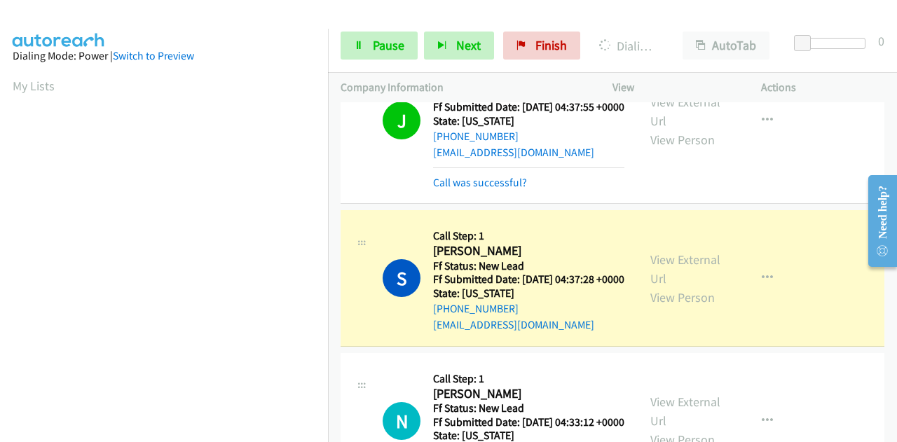
scroll to position [631, 0]
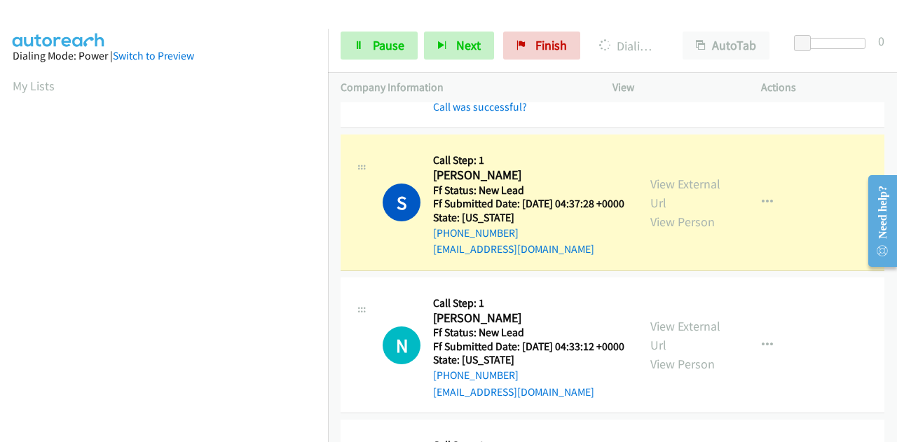
click at [650, 231] on div "View External Url View Person" at bounding box center [686, 202] width 73 height 57
click at [650, 211] on link "View External Url" at bounding box center [685, 193] width 70 height 35
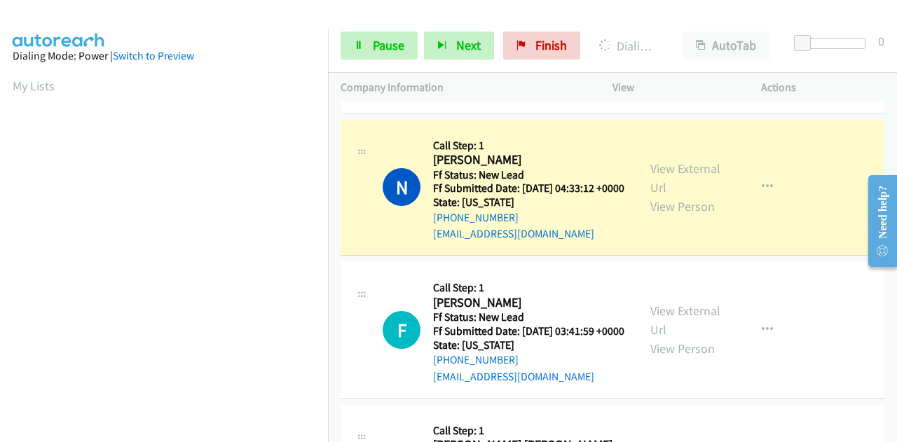
scroll to position [841, 0]
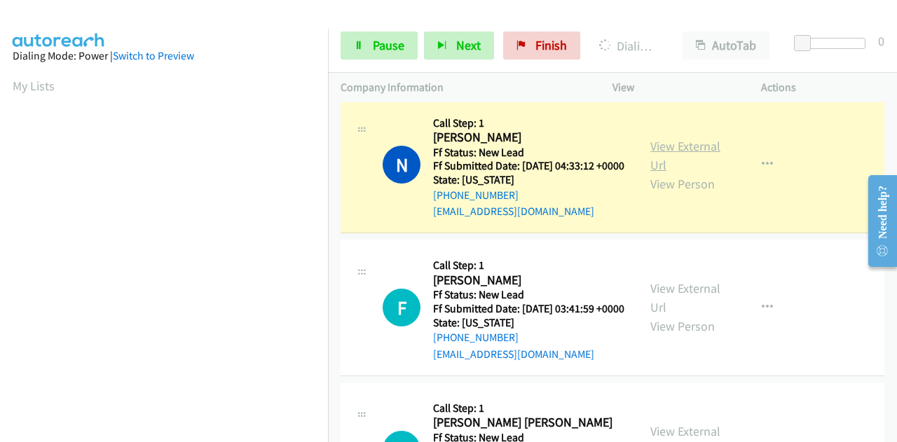
click at [692, 173] on link "View External Url" at bounding box center [685, 155] width 70 height 35
click at [370, 50] on link "Pause" at bounding box center [379, 46] width 77 height 28
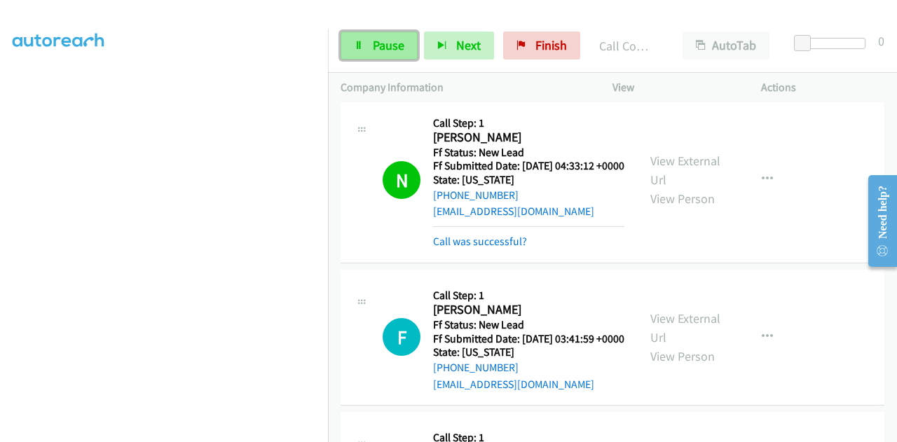
click at [370, 46] on link "Pause" at bounding box center [379, 46] width 77 height 28
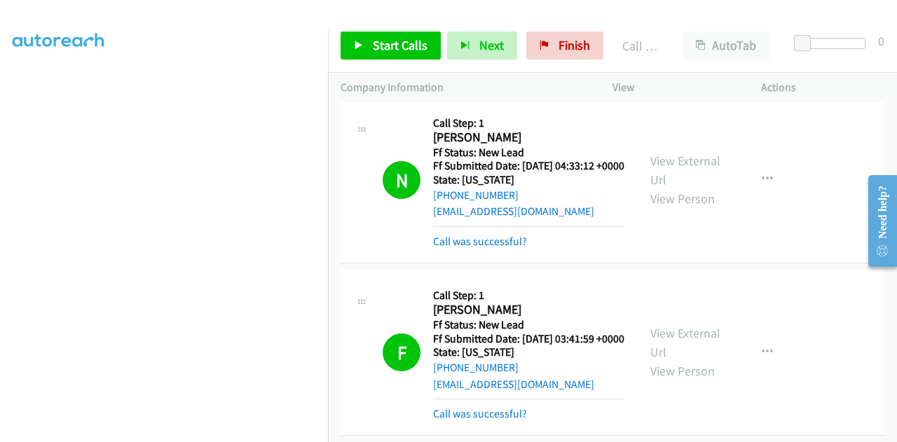
scroll to position [1051, 0]
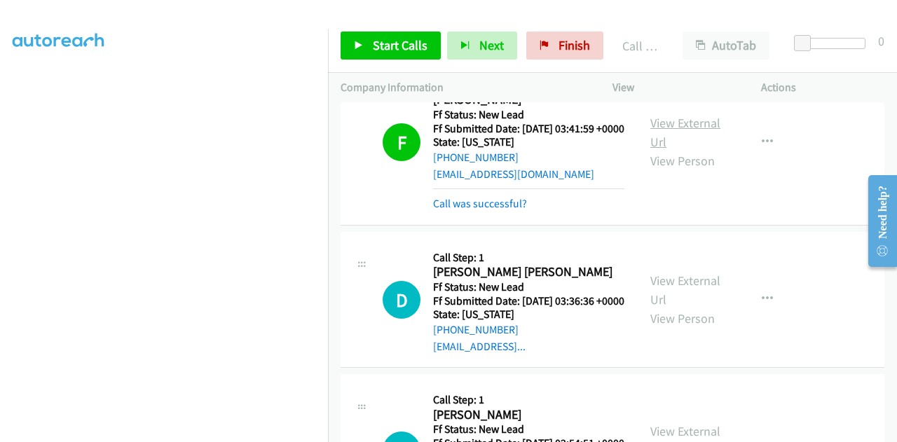
click at [667, 150] on link "View External Url" at bounding box center [685, 132] width 70 height 35
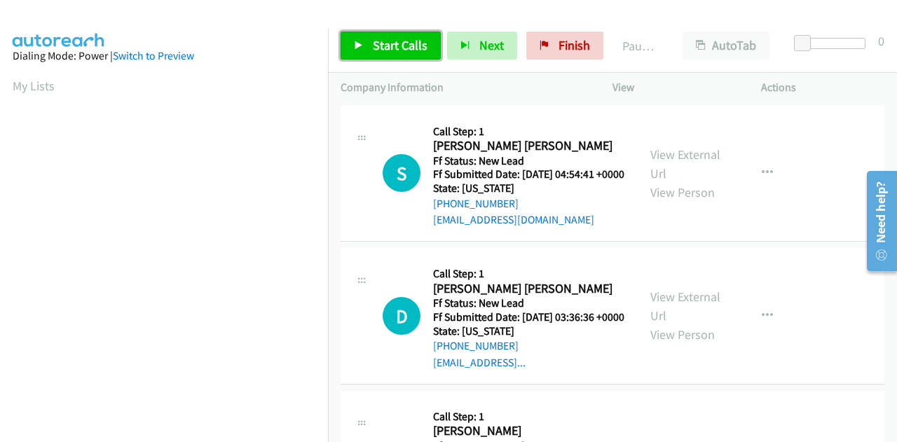
click at [391, 51] on span "Start Calls" at bounding box center [400, 45] width 55 height 16
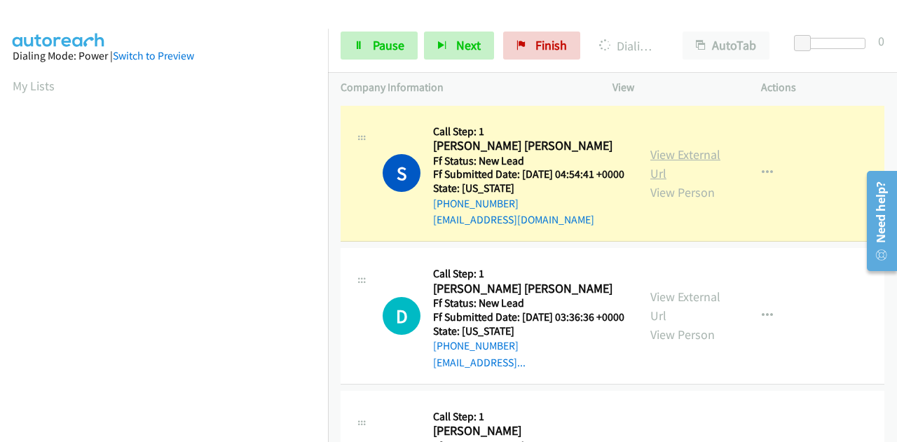
click at [656, 161] on link "View External Url" at bounding box center [685, 163] width 70 height 35
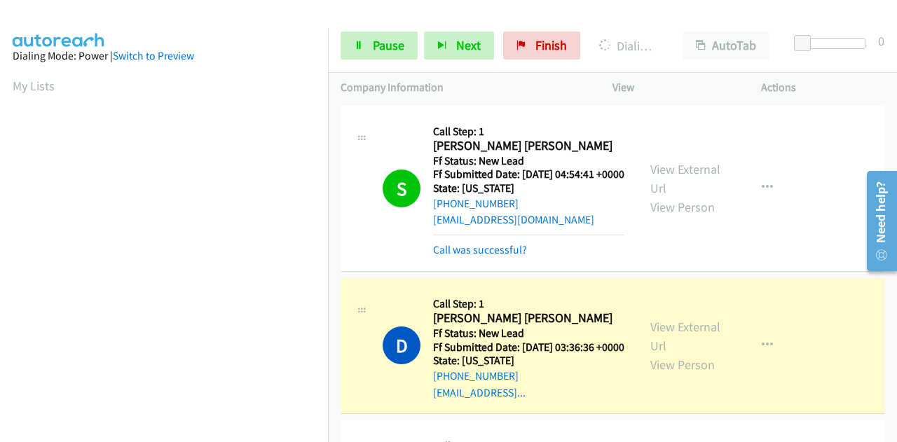
scroll to position [343, 0]
click at [701, 351] on link "View External Url" at bounding box center [685, 336] width 70 height 35
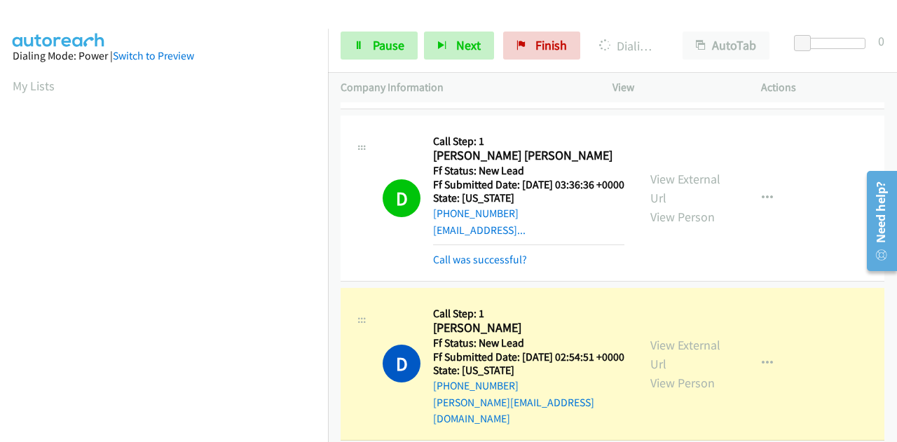
scroll to position [140, 0]
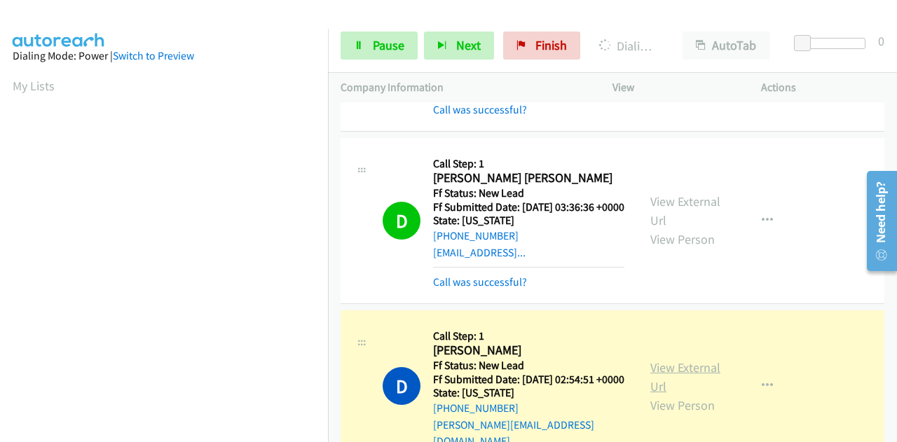
click at [685, 395] on link "View External Url" at bounding box center [685, 376] width 70 height 35
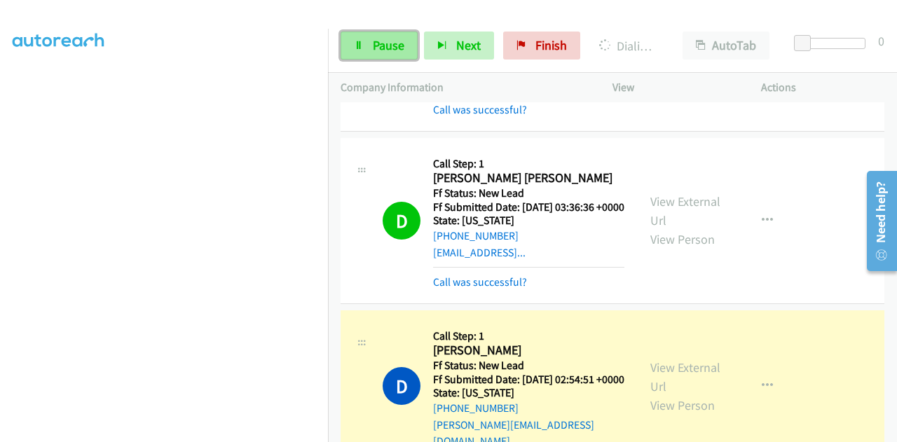
click at [391, 46] on span "Pause" at bounding box center [389, 45] width 32 height 16
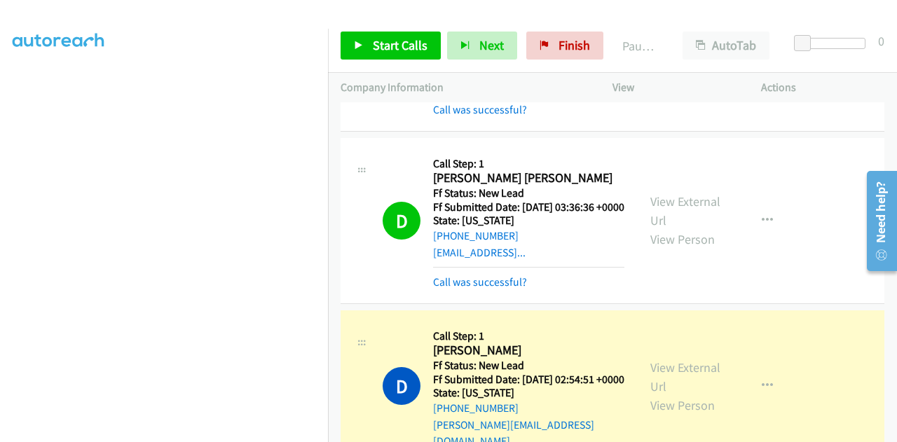
scroll to position [343, 0]
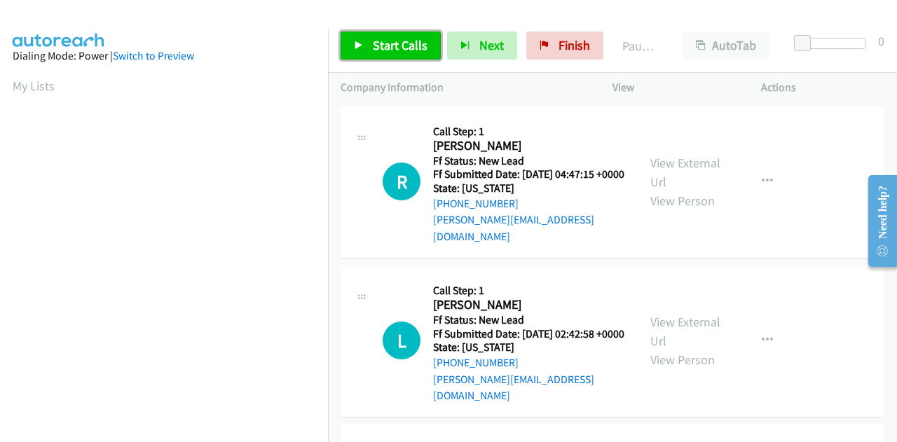
click at [384, 39] on span "Start Calls" at bounding box center [400, 45] width 55 height 16
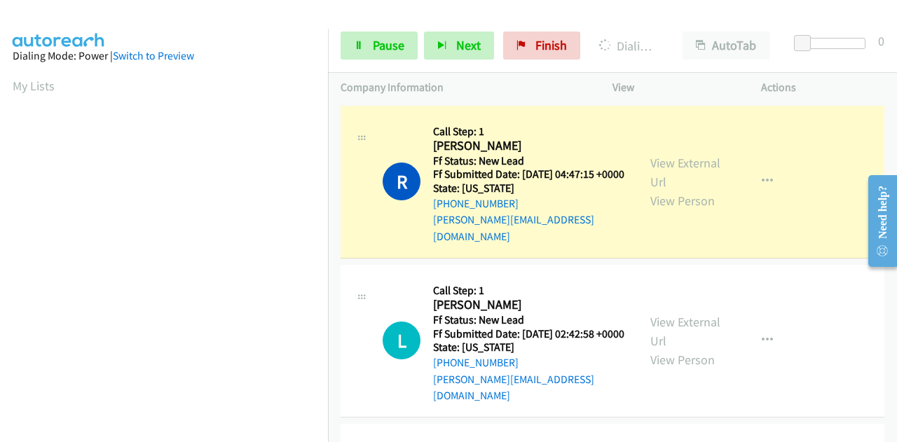
scroll to position [343, 0]
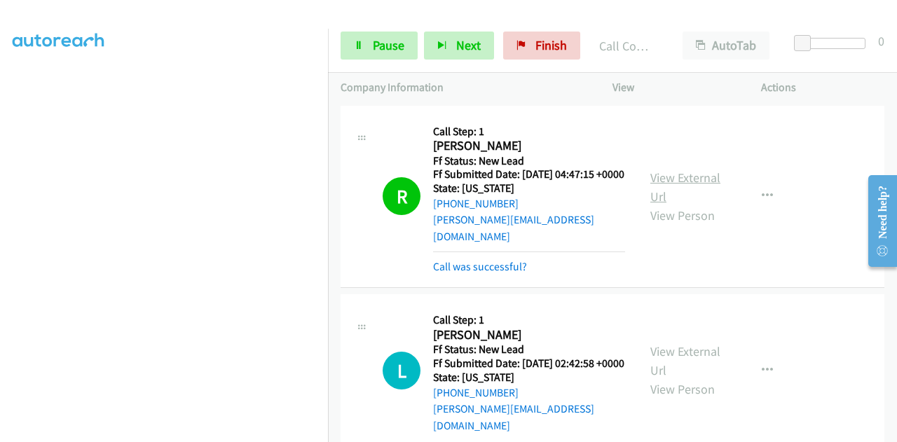
click at [701, 179] on link "View External Url" at bounding box center [685, 187] width 70 height 35
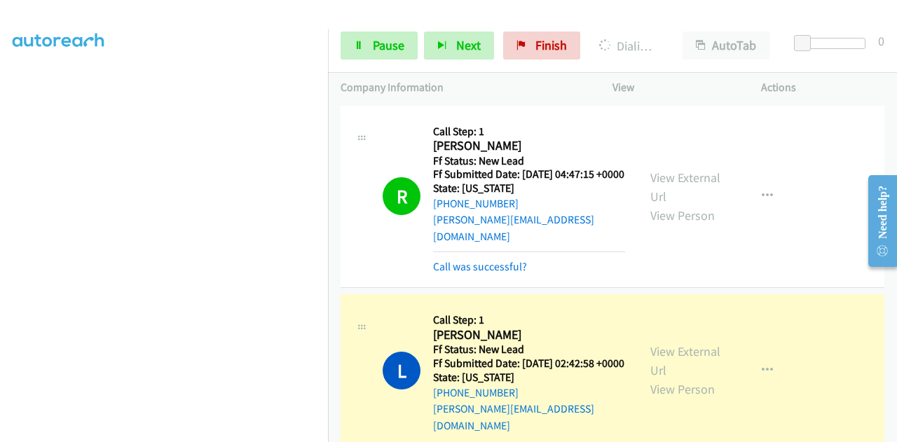
scroll to position [0, 0]
click at [650, 348] on link "View External Url" at bounding box center [685, 360] width 70 height 35
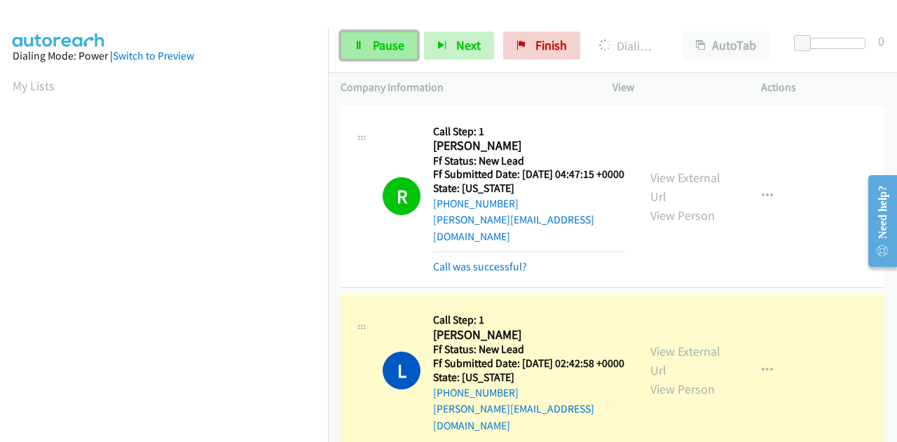
click at [378, 43] on span "Pause" at bounding box center [389, 45] width 32 height 16
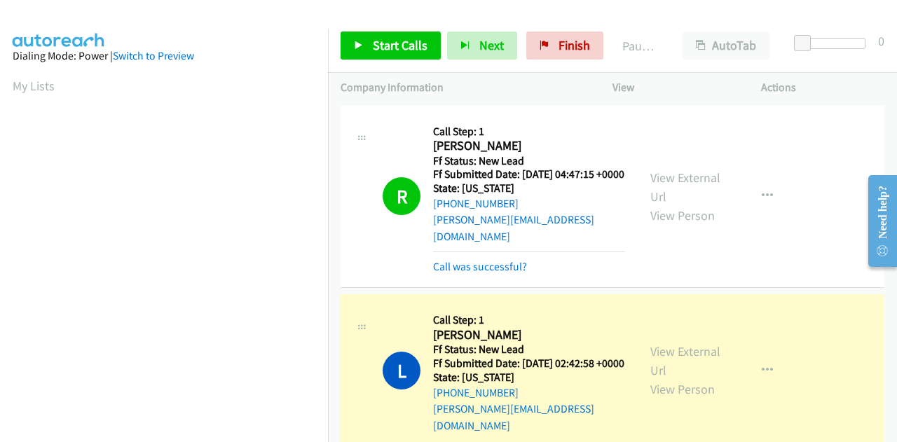
scroll to position [343, 0]
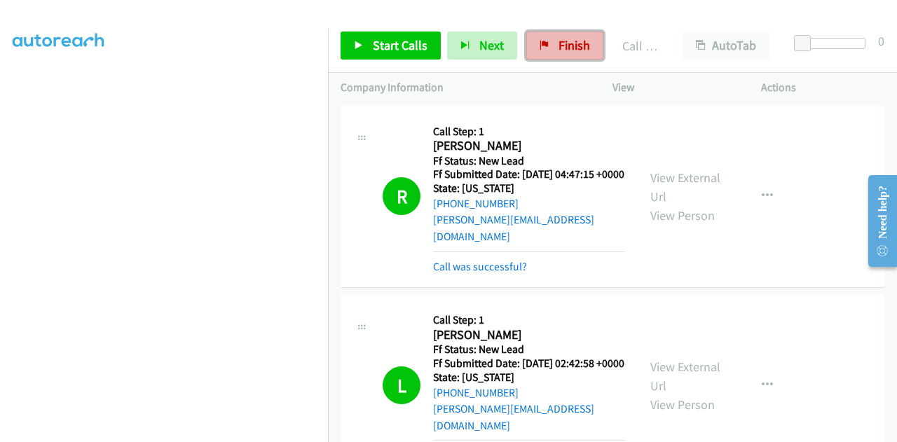
click at [563, 40] on span "Finish" at bounding box center [574, 45] width 32 height 16
